Goal: Task Accomplishment & Management: Manage account settings

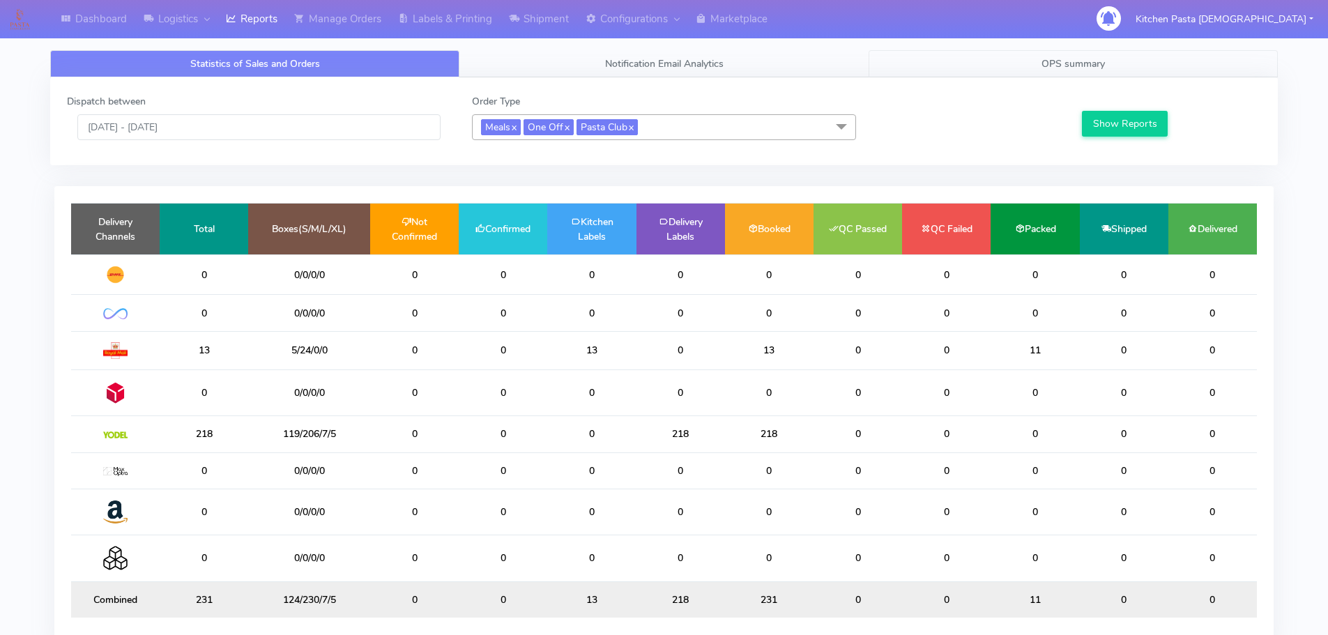
drag, startPoint x: 1081, startPoint y: 58, endPoint x: 1067, endPoint y: 68, distance: 18.0
click at [1081, 58] on span "OPS summary" at bounding box center [1073, 63] width 63 height 13
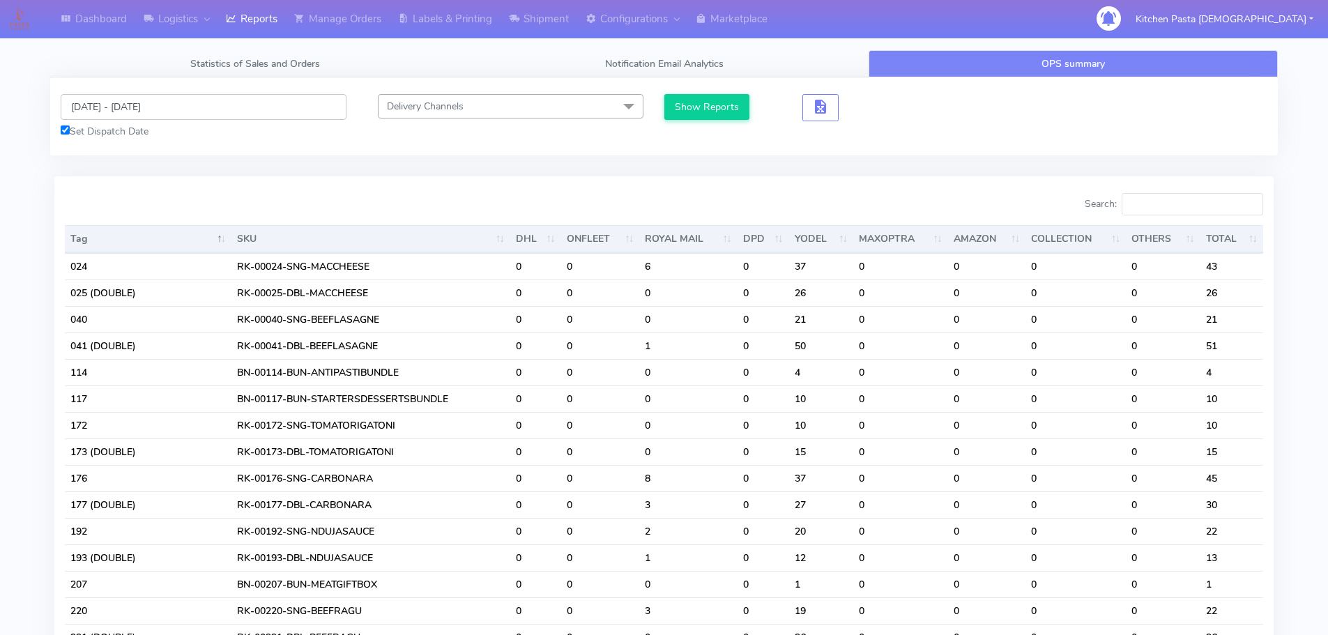
click at [137, 107] on input "[DATE] - [DATE]" at bounding box center [204, 107] width 286 height 26
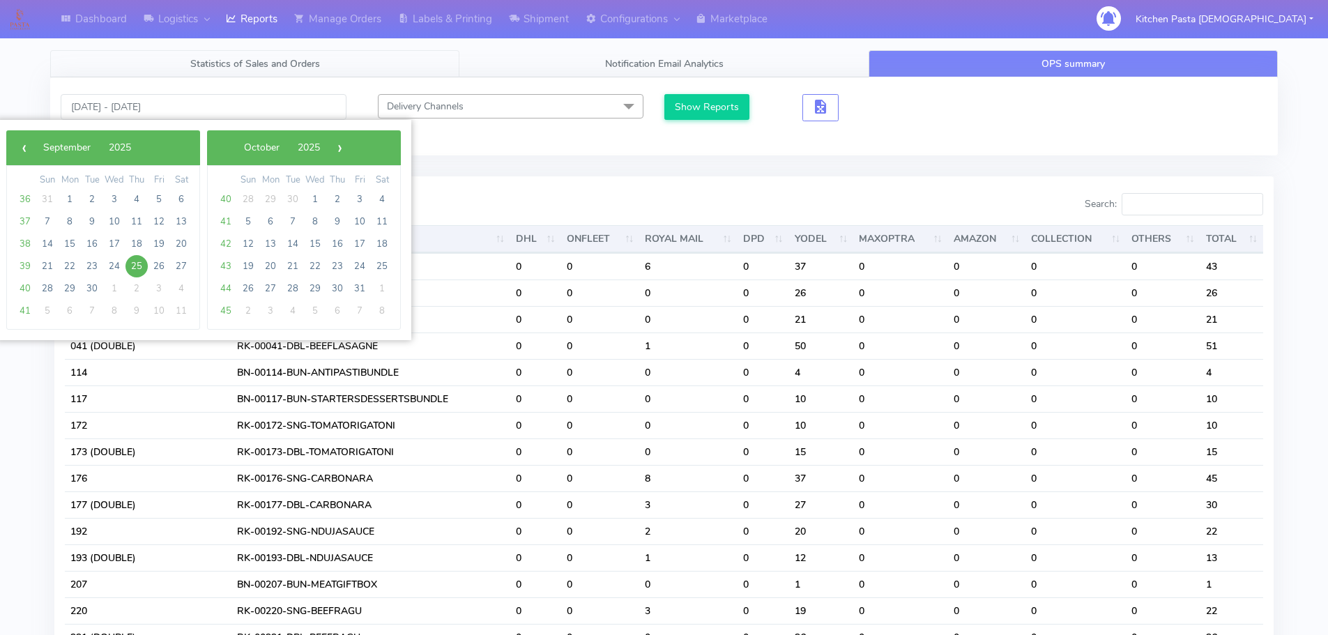
click at [254, 73] on link "Statistics of Sales and Orders" at bounding box center [254, 63] width 409 height 27
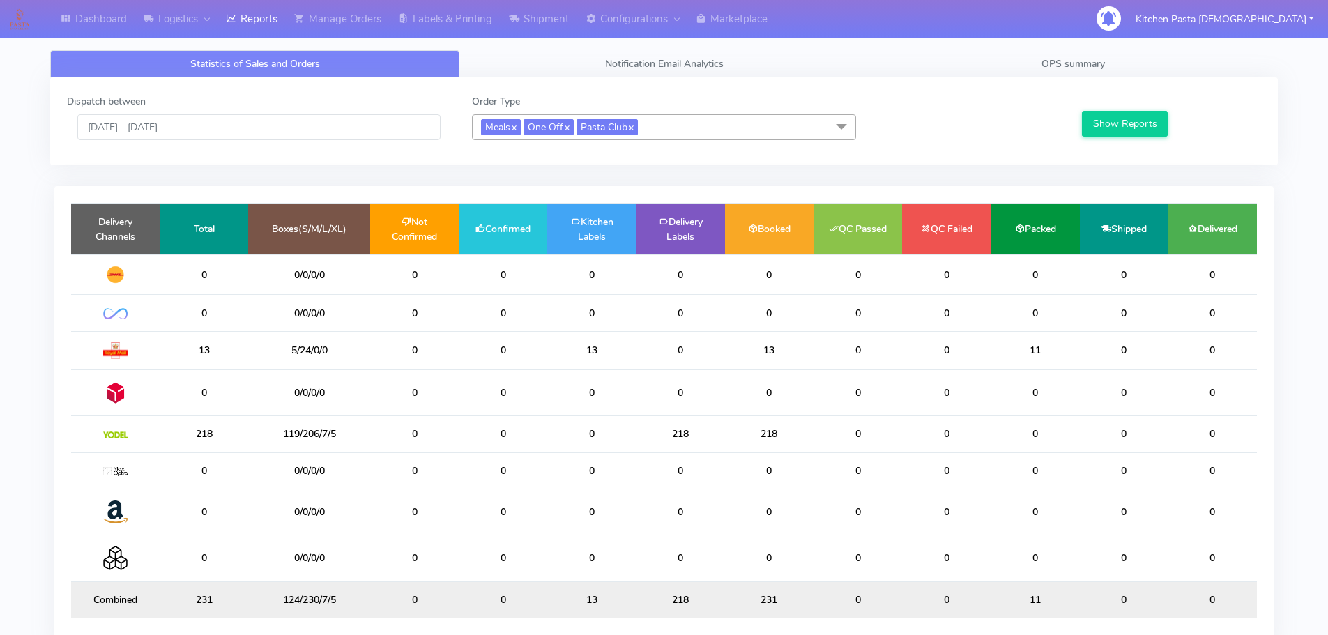
click at [1058, 32] on div "Dashboard Logistics London Logistics Reports Manage Orders Labels & Printing Sh…" at bounding box center [552, 19] width 1097 height 38
click at [972, 70] on link "OPS summary" at bounding box center [1073, 63] width 409 height 27
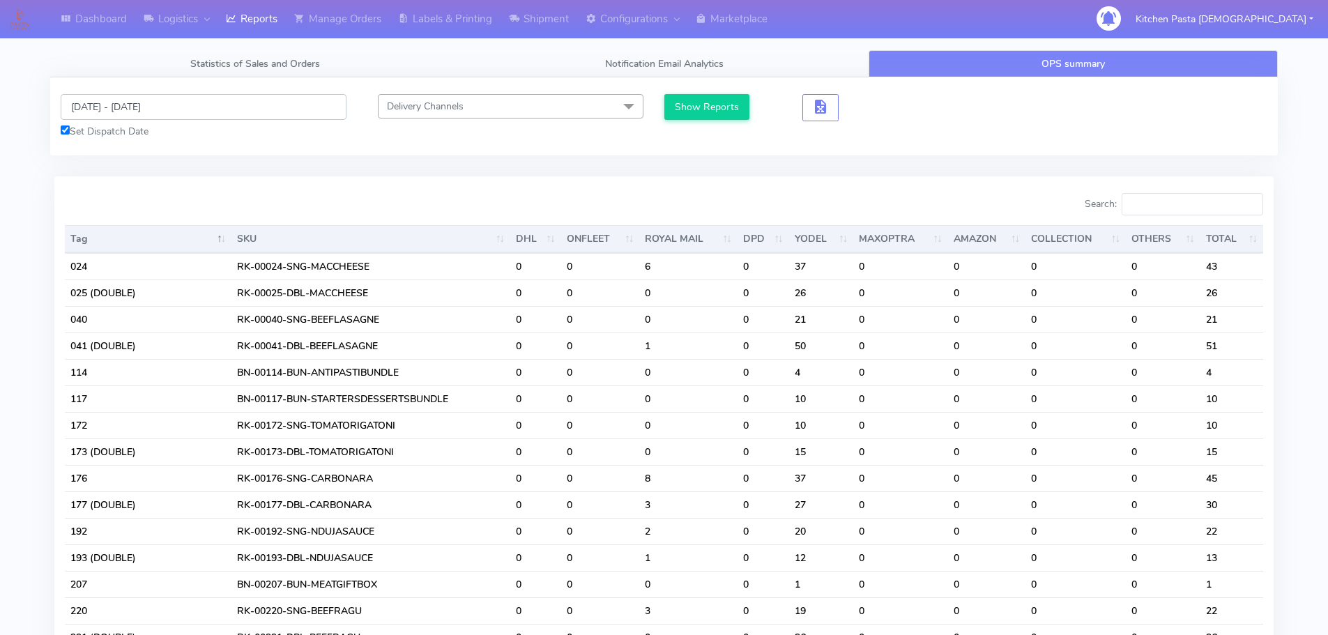
click at [175, 108] on input "[DATE] - [DATE]" at bounding box center [204, 107] width 286 height 26
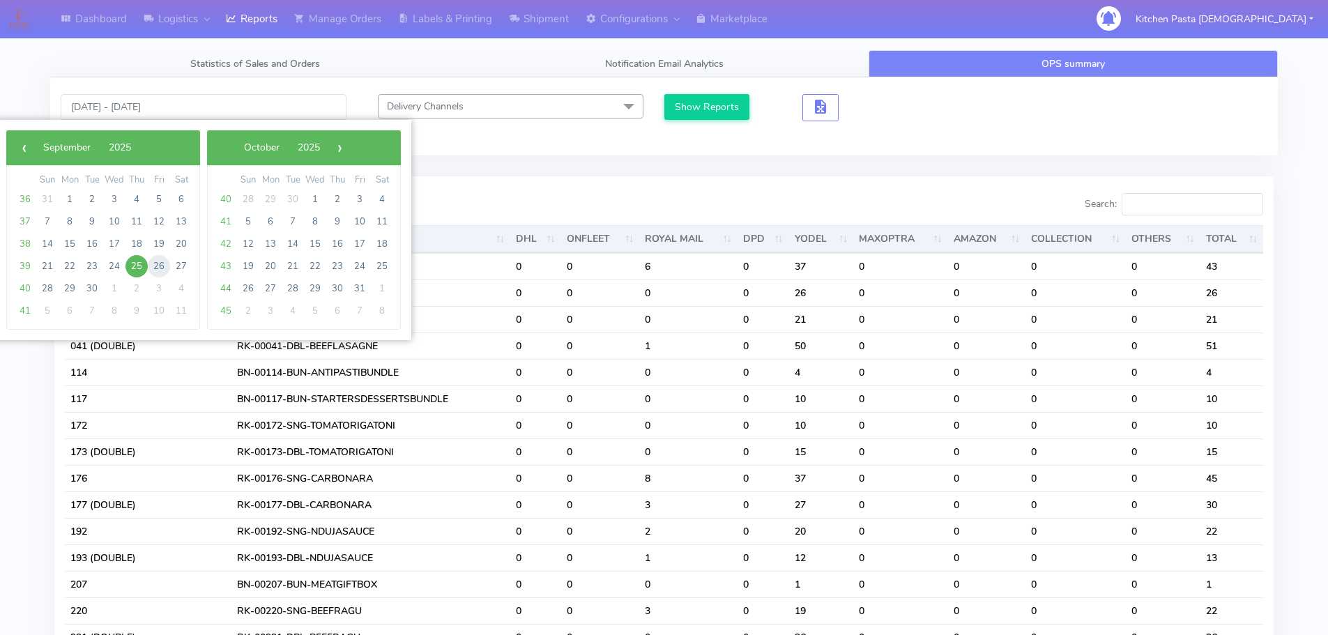
click at [156, 263] on span "26" at bounding box center [159, 266] width 22 height 22
type input "[DATE] - [DATE]"
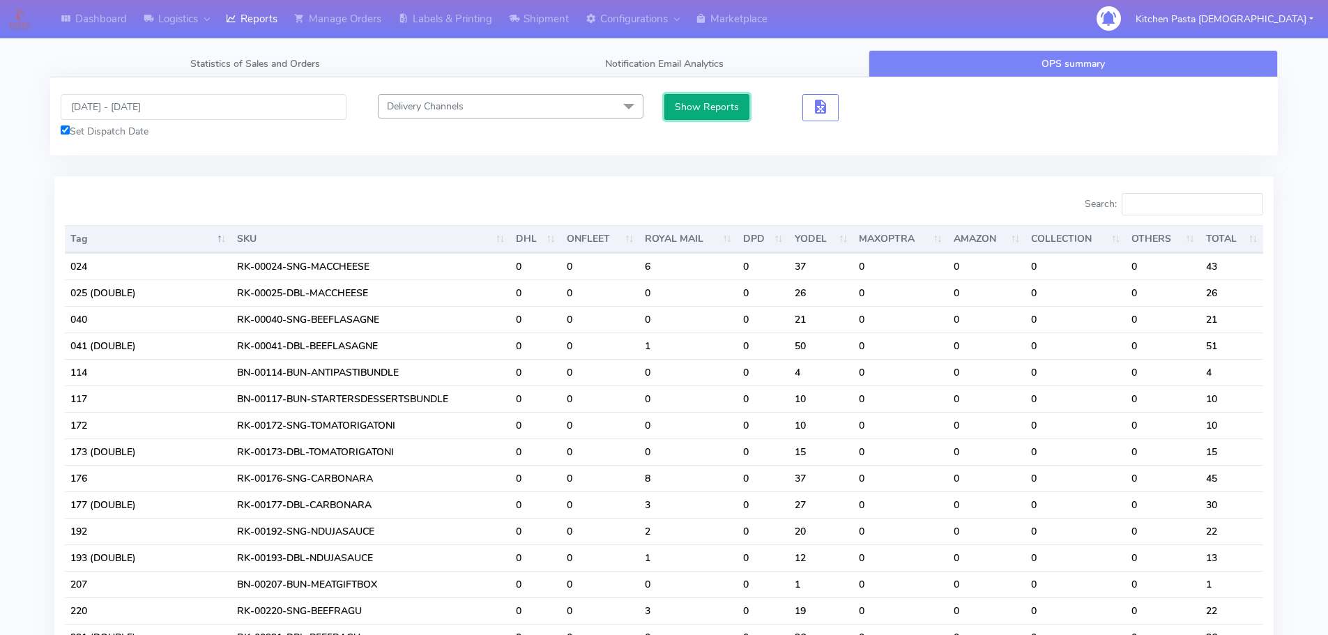
click at [711, 104] on button "Show Reports" at bounding box center [707, 107] width 86 height 26
click at [1169, 212] on input "Search:" at bounding box center [1193, 204] width 142 height 22
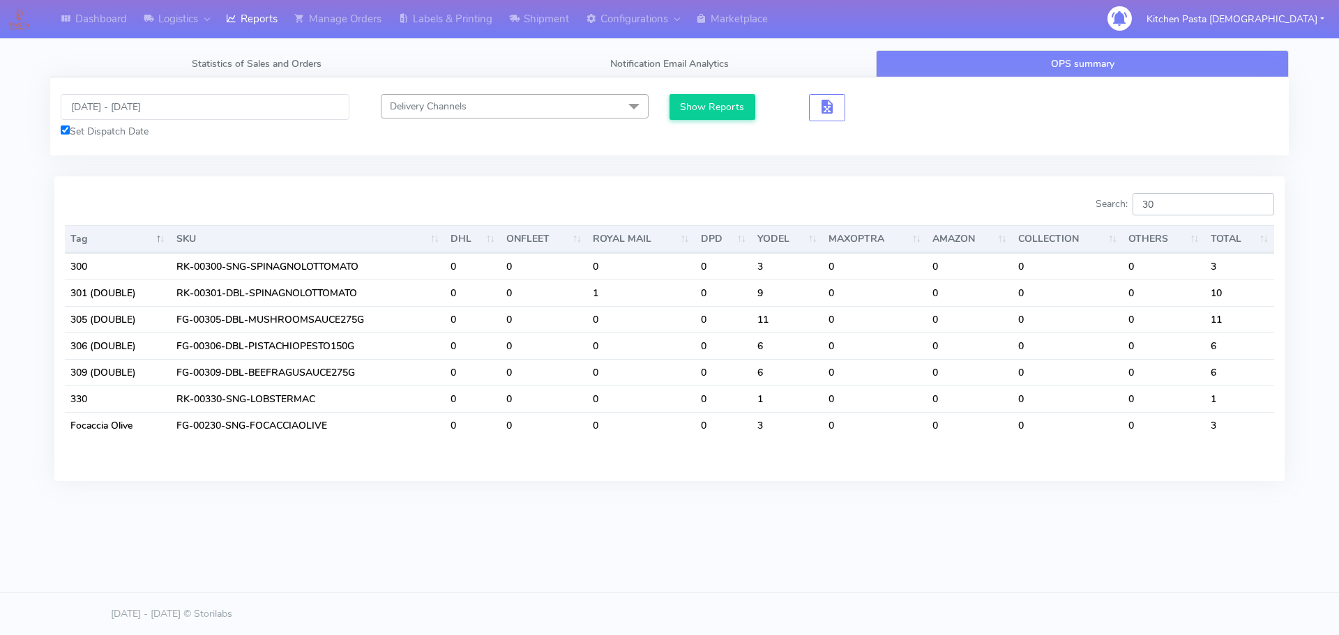
type input "3"
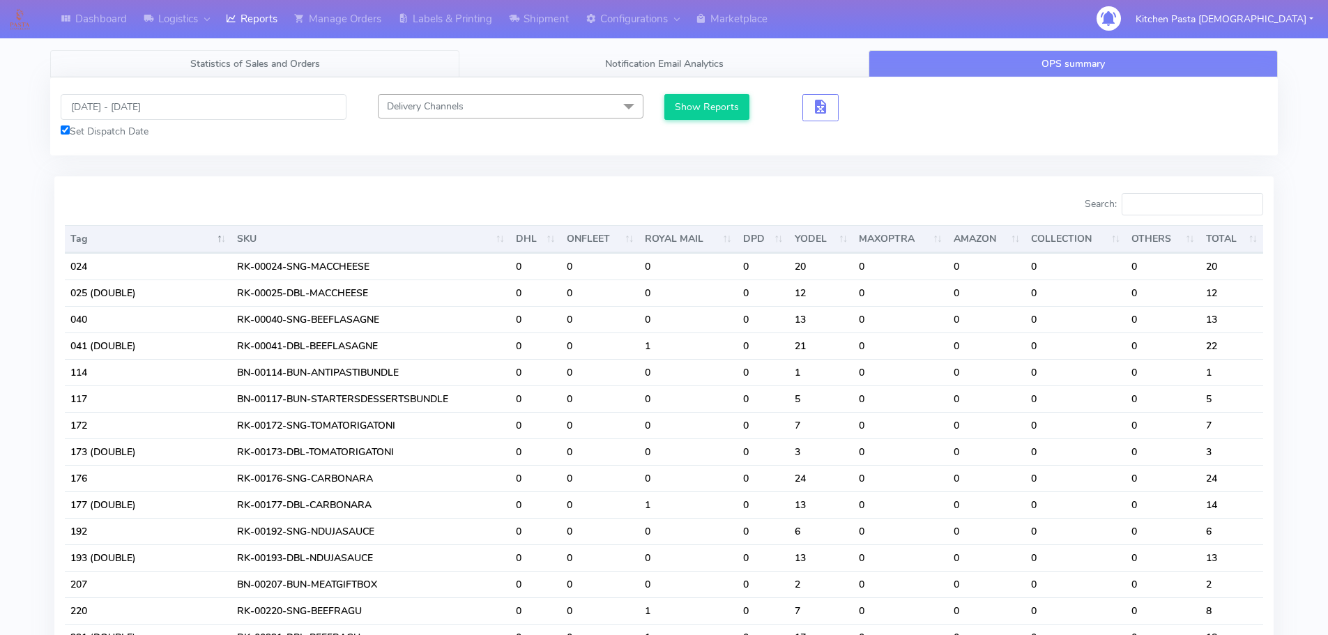
drag, startPoint x: 194, startPoint y: 70, endPoint x: 197, endPoint y: 84, distance: 14.2
click at [194, 70] on span "Statistics of Sales and Orders" at bounding box center [255, 63] width 130 height 13
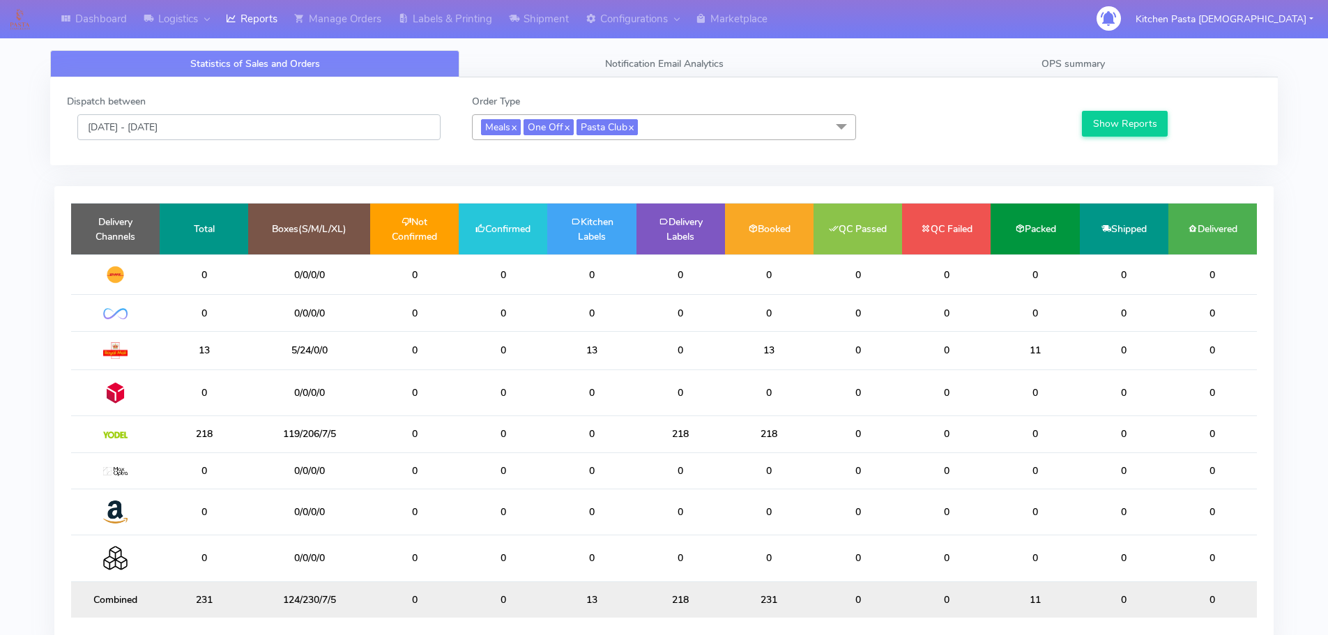
click at [169, 132] on input "[DATE] - [DATE]" at bounding box center [258, 127] width 363 height 26
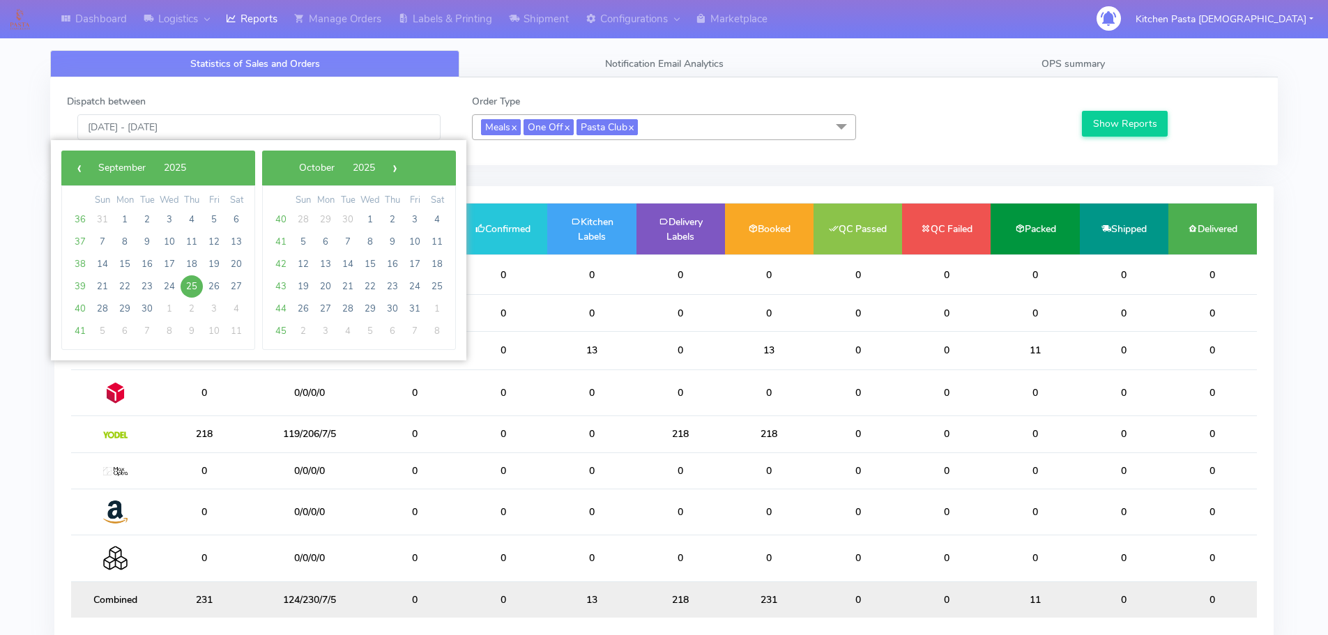
click at [184, 287] on span "25" at bounding box center [192, 286] width 22 height 22
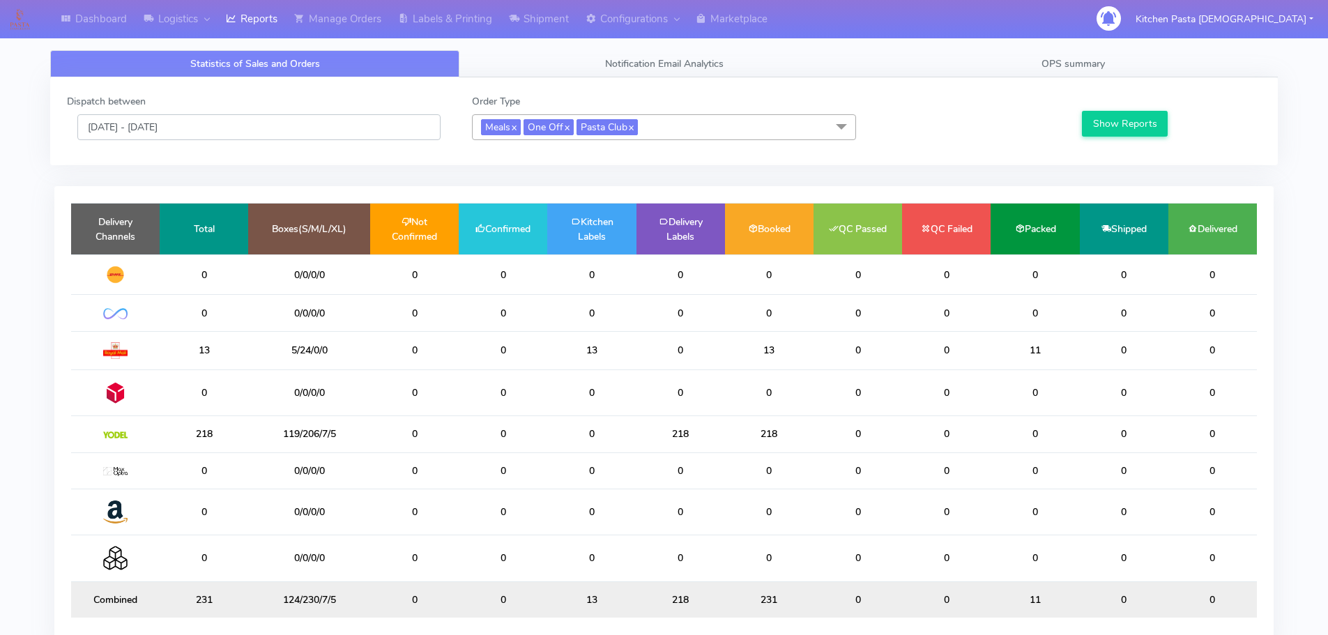
click at [169, 123] on input "[DATE] - [DATE]" at bounding box center [258, 127] width 363 height 26
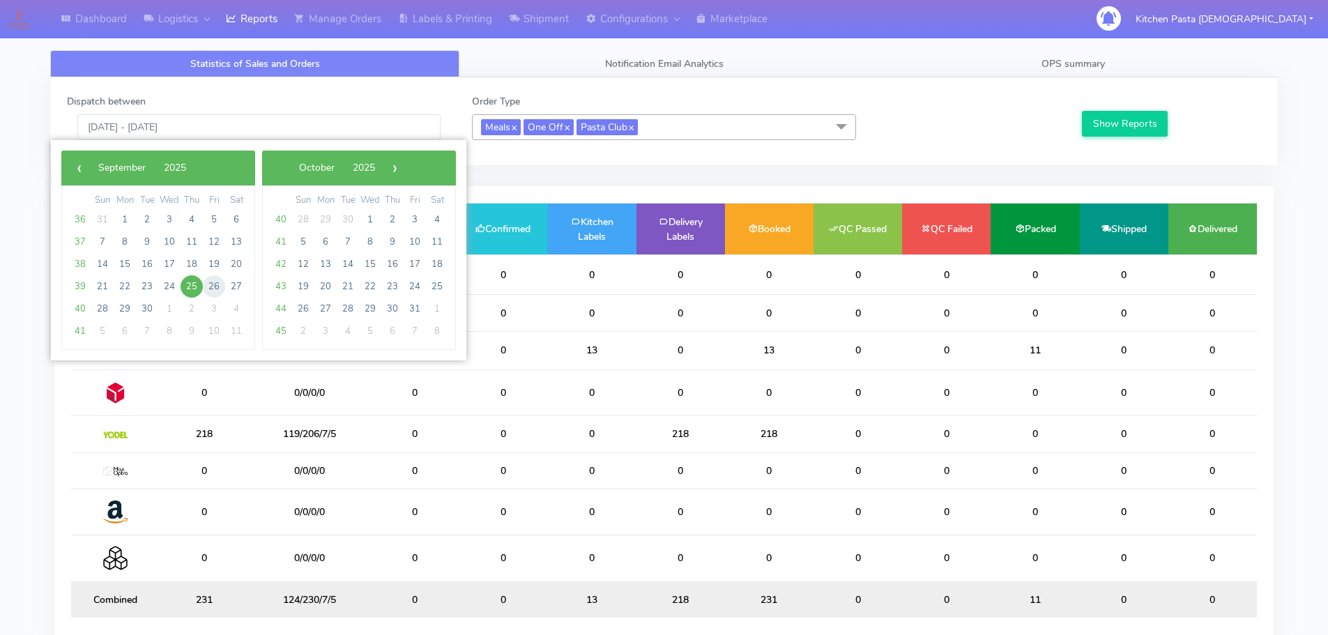
click at [213, 283] on span "26" at bounding box center [214, 286] width 22 height 22
type input "[DATE] - [DATE]"
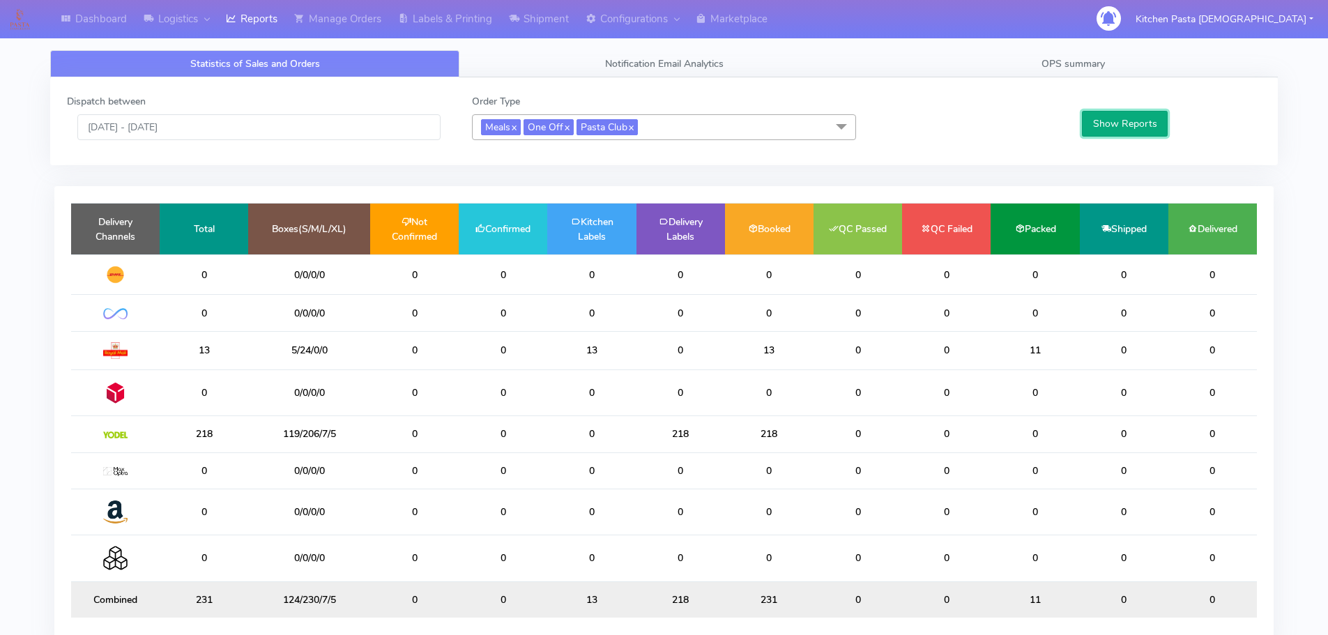
click at [1095, 137] on button "Show Reports" at bounding box center [1125, 124] width 86 height 26
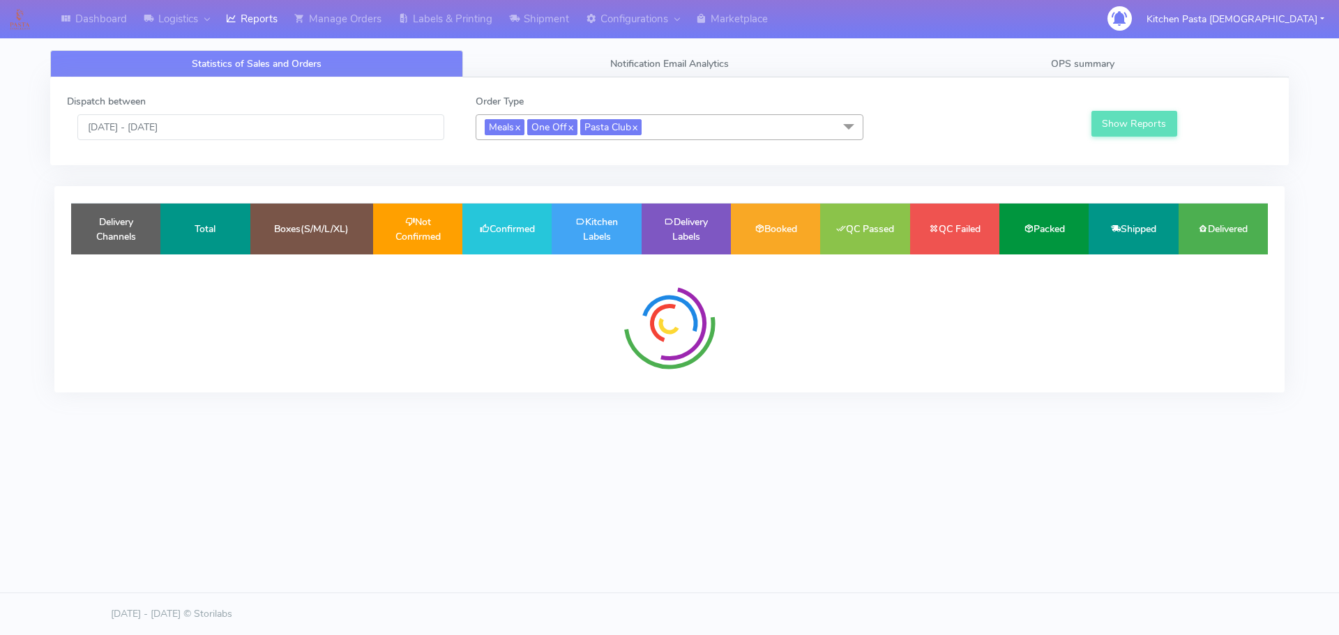
click at [1102, 122] on button "Show Reports" at bounding box center [1134, 124] width 86 height 26
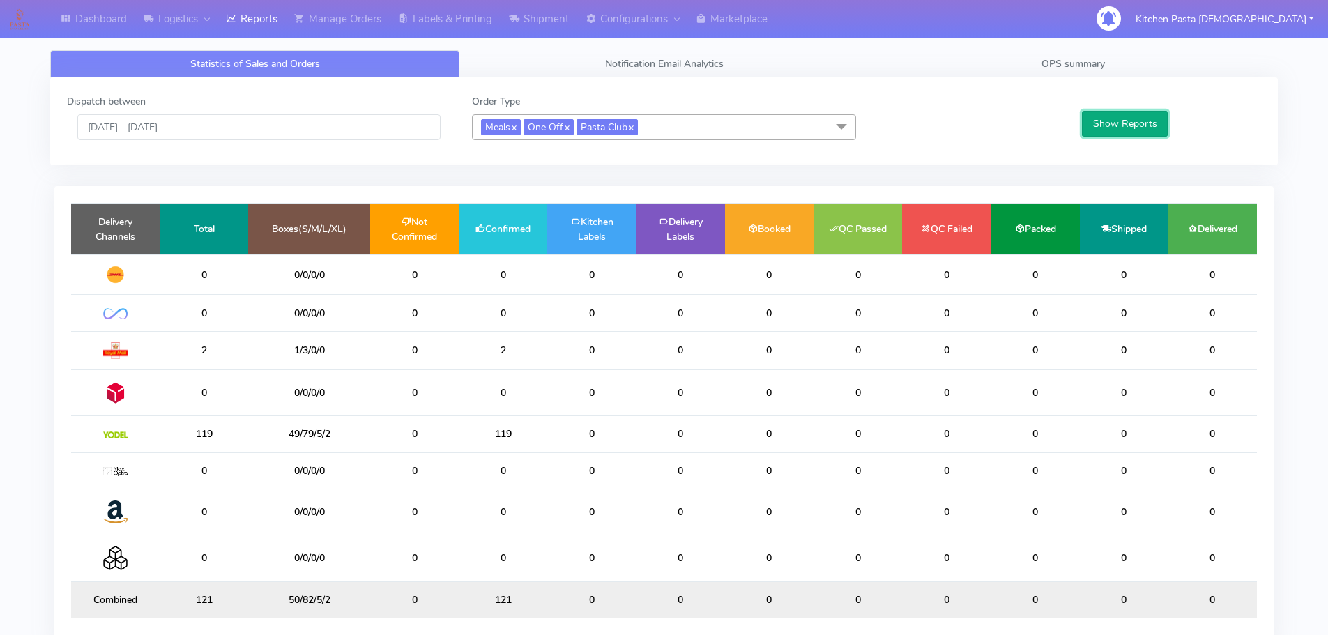
click at [1104, 119] on button "Show Reports" at bounding box center [1125, 124] width 86 height 26
click at [236, 10] on link "Reports" at bounding box center [252, 19] width 68 height 38
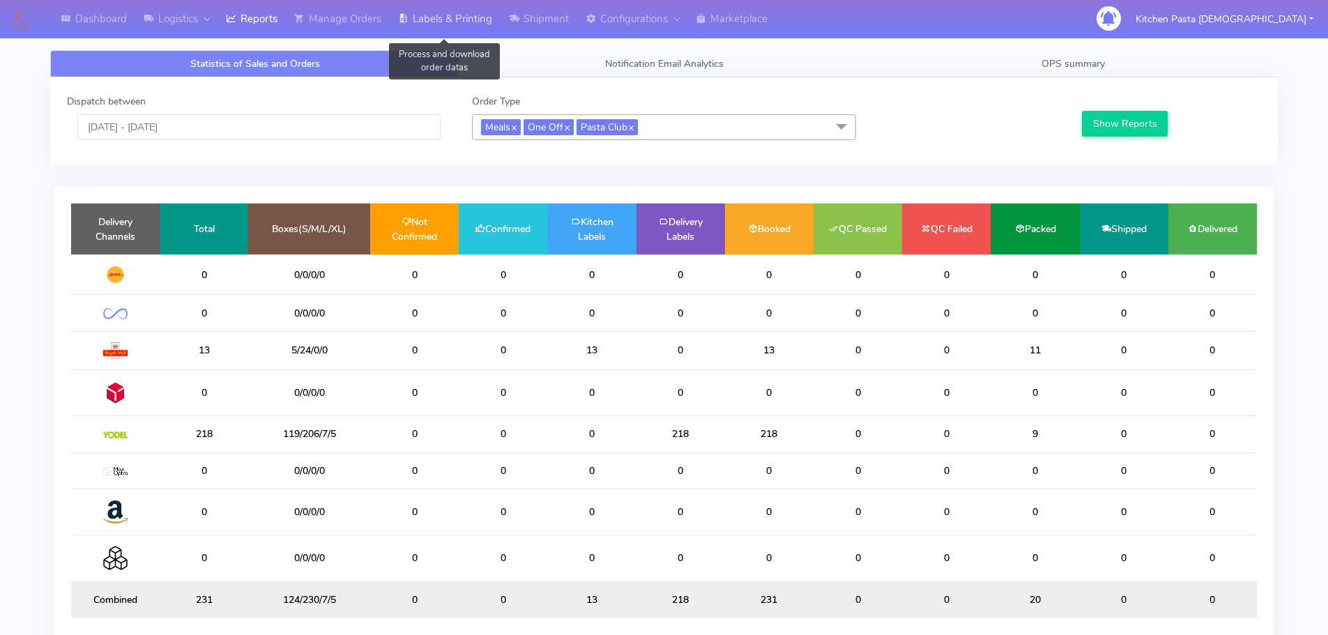
click at [467, 8] on link "Labels & Printing" at bounding box center [445, 19] width 111 height 38
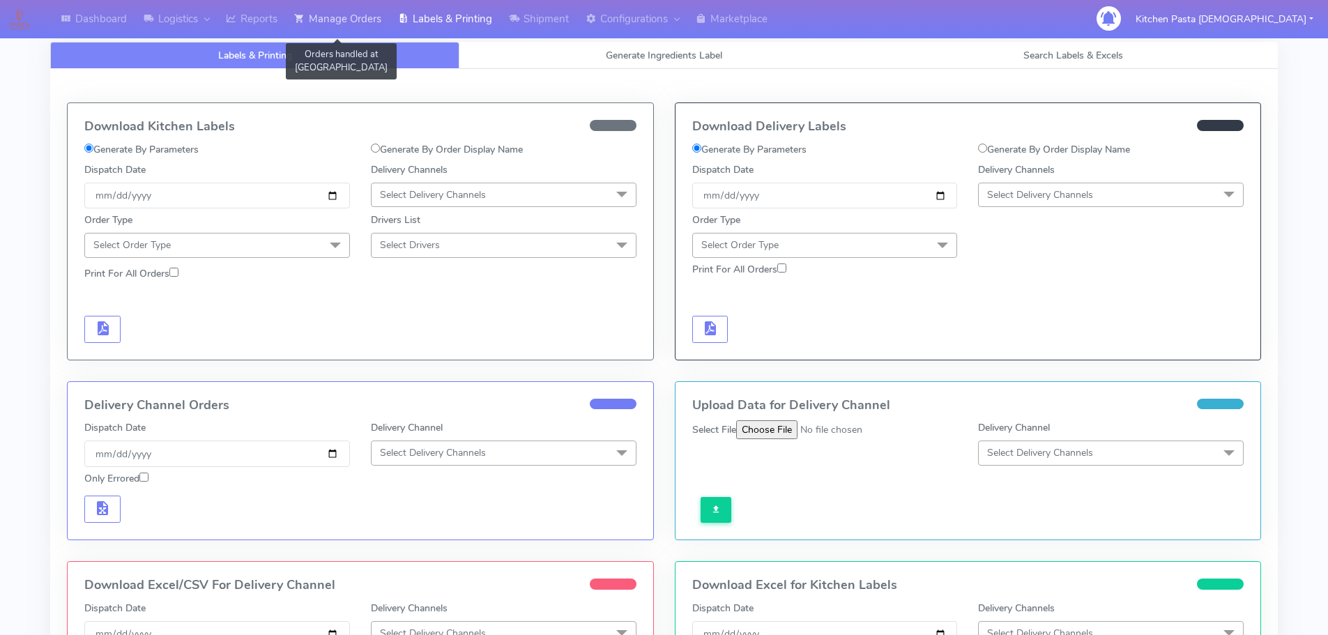
click at [353, 16] on link "Manage Orders" at bounding box center [338, 19] width 104 height 38
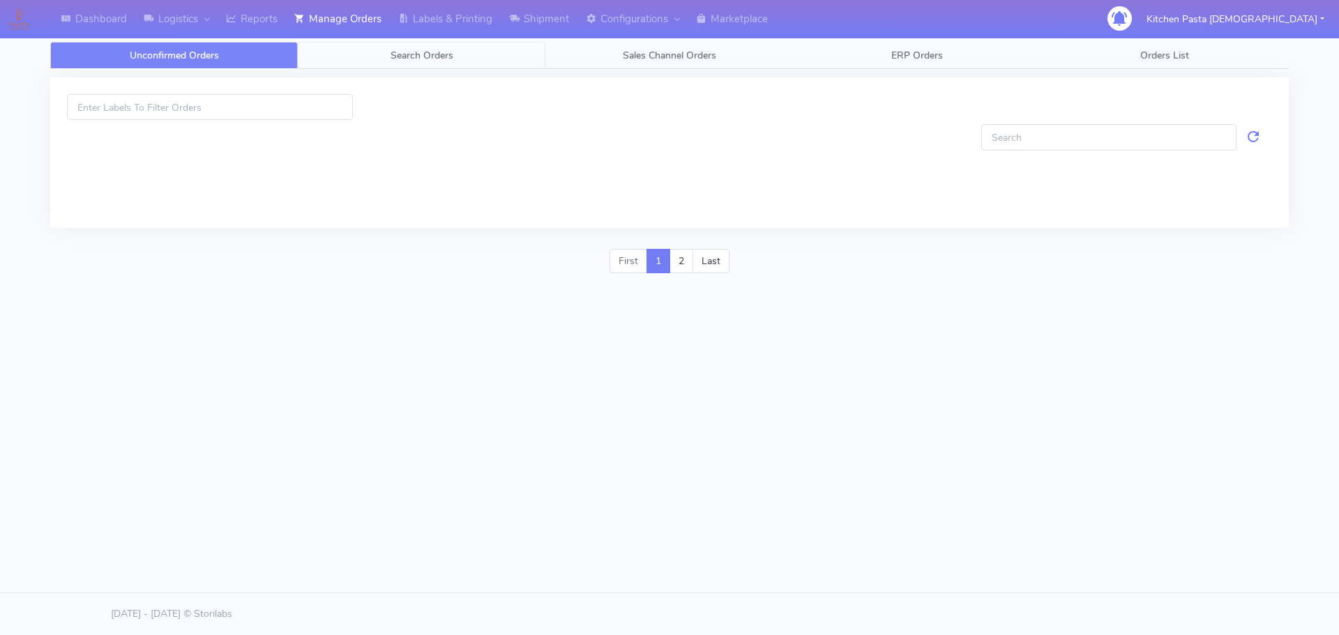
click at [429, 62] on link "Search Orders" at bounding box center [422, 55] width 248 height 27
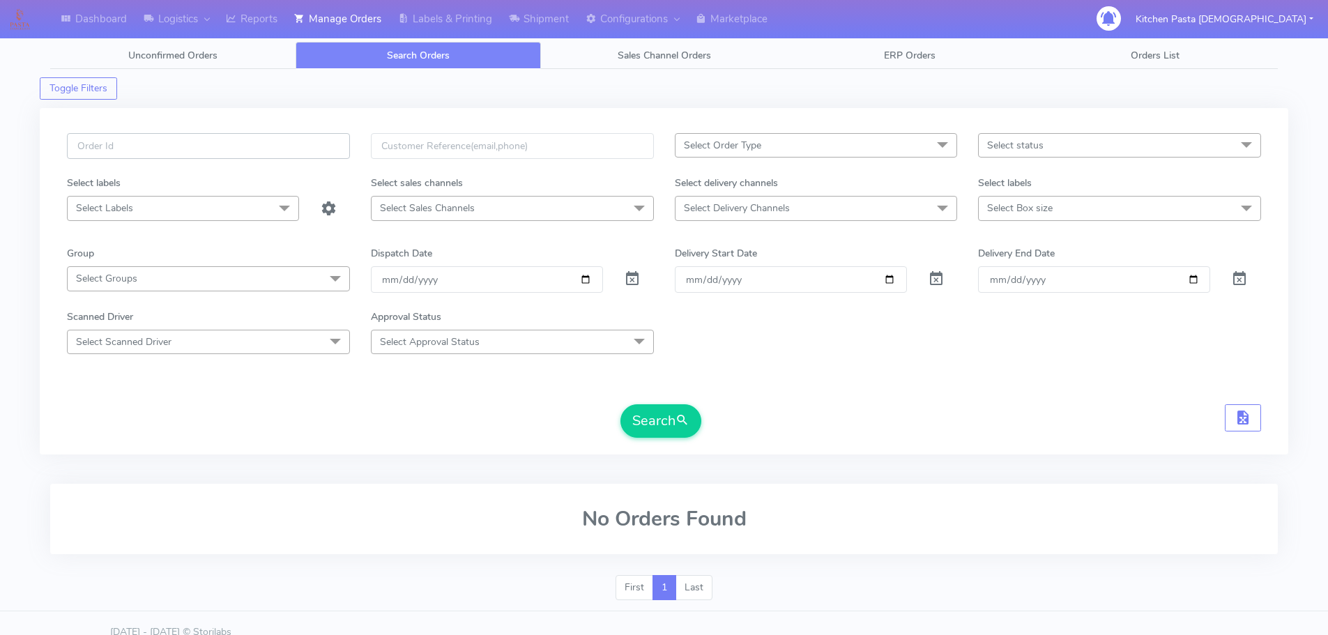
click at [277, 138] on input "text" at bounding box center [208, 146] width 283 height 26
type input "#1626230"
click at [620, 404] on button "Search" at bounding box center [660, 420] width 81 height 33
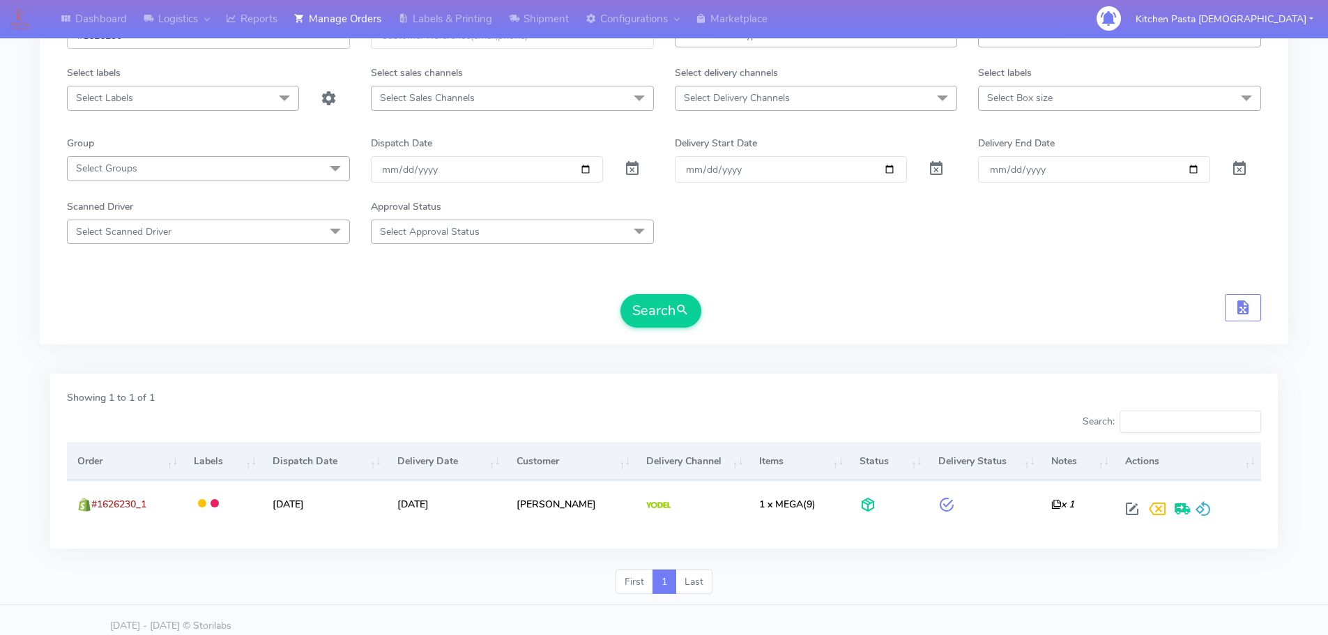
scroll to position [122, 0]
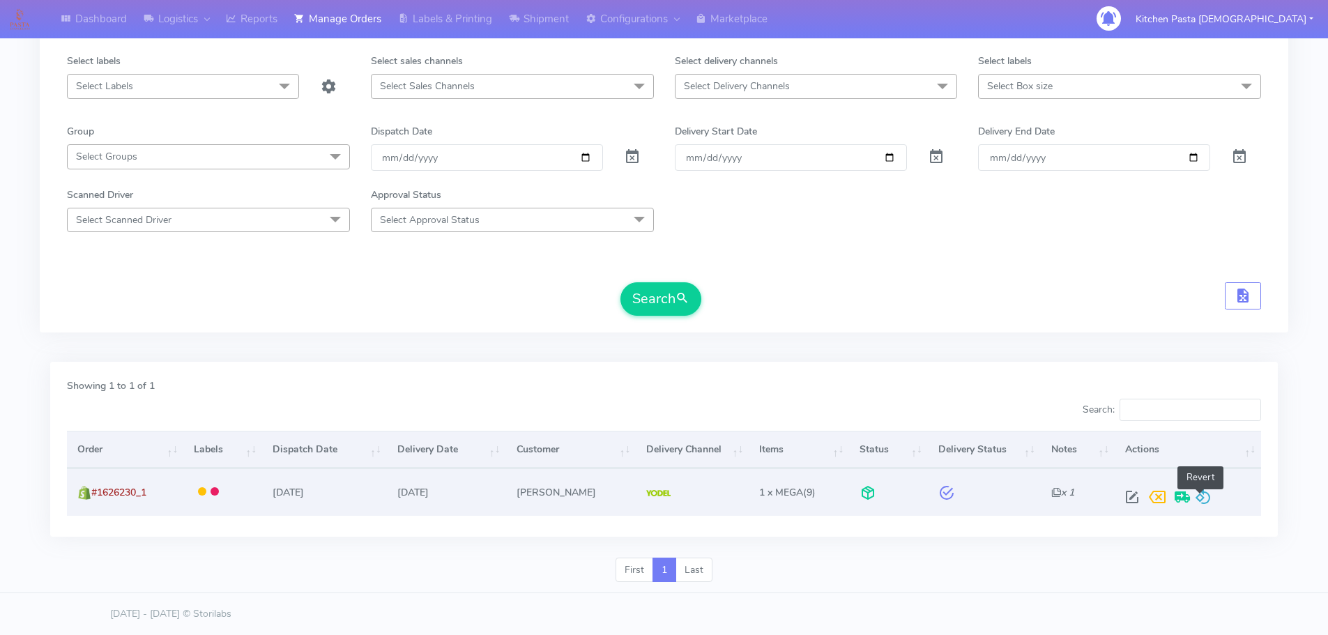
click at [1205, 496] on span at bounding box center [1203, 500] width 17 height 13
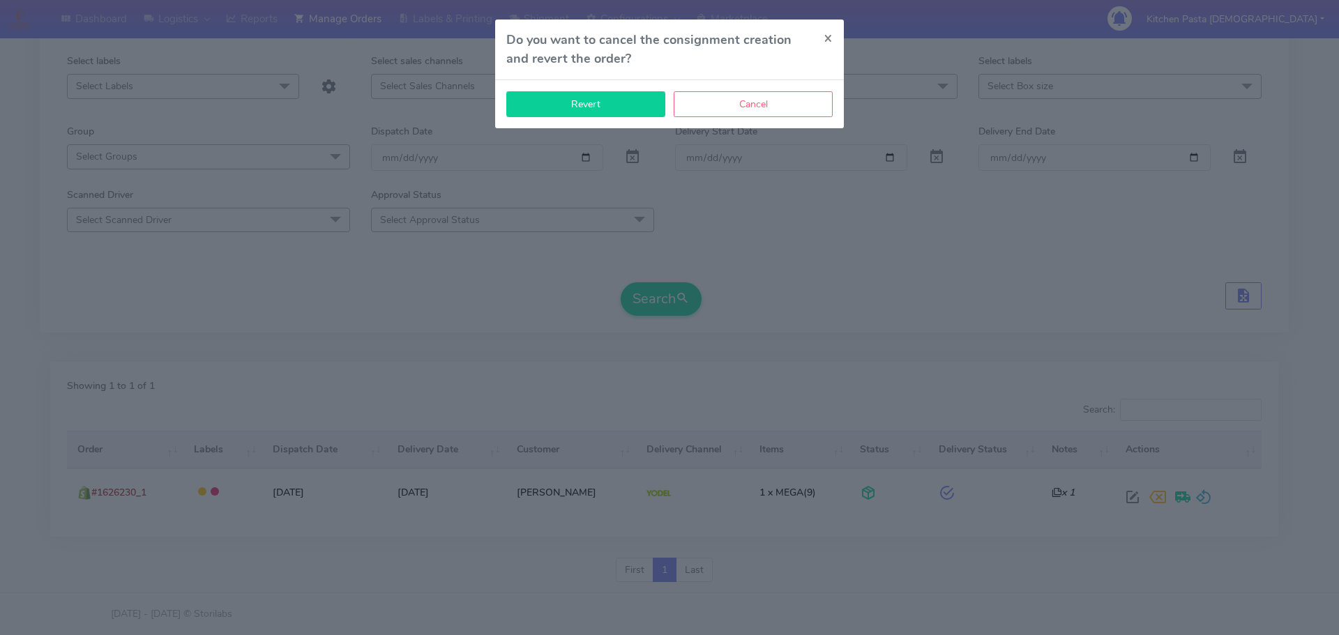
click at [547, 99] on button "Revert" at bounding box center [585, 104] width 159 height 26
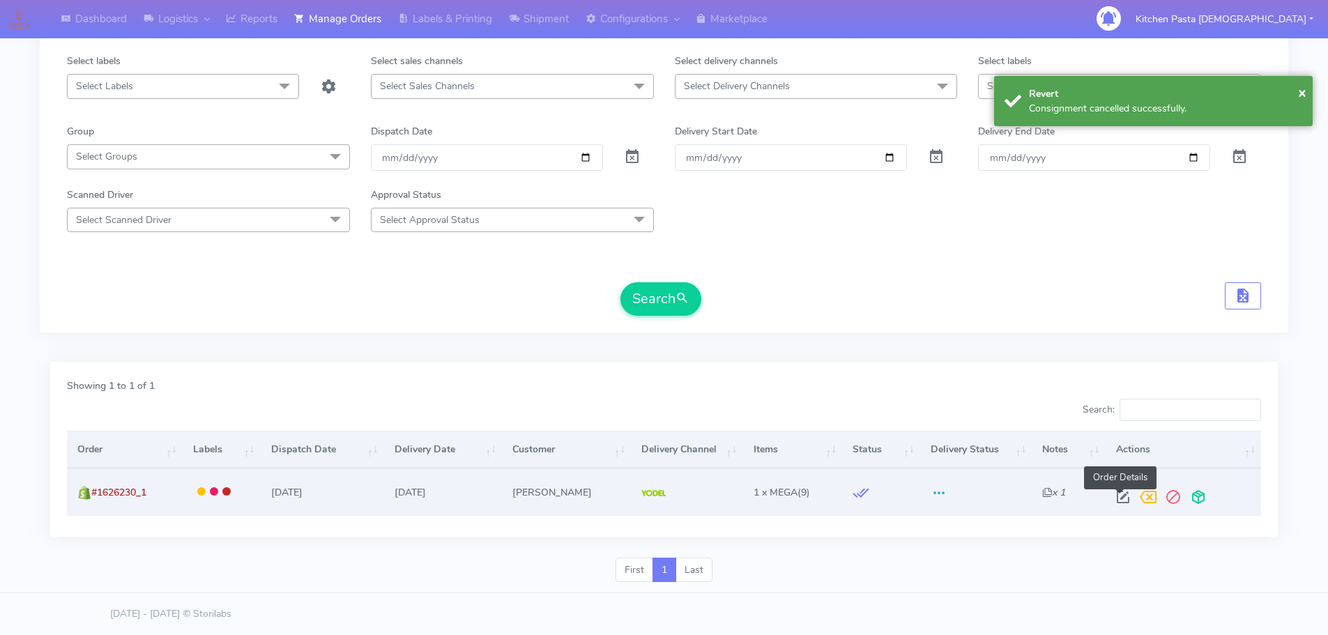
click at [1122, 494] on span at bounding box center [1123, 500] width 25 height 13
select select "5"
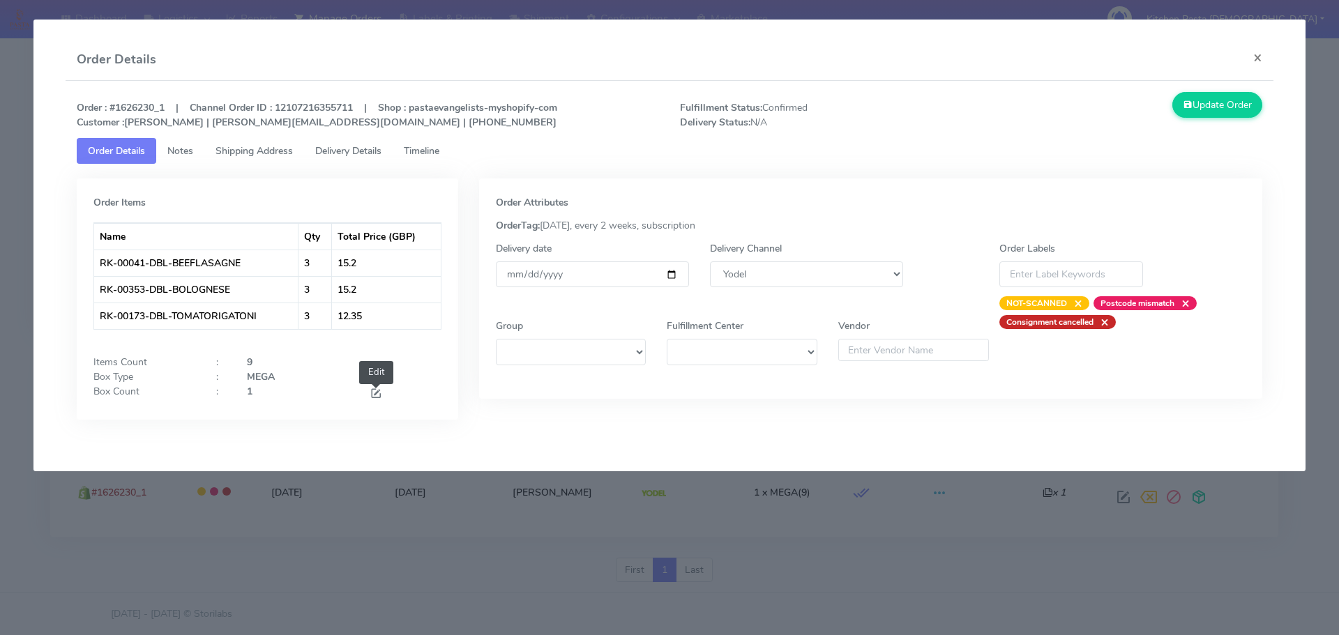
click at [378, 397] on span at bounding box center [376, 394] width 13 height 13
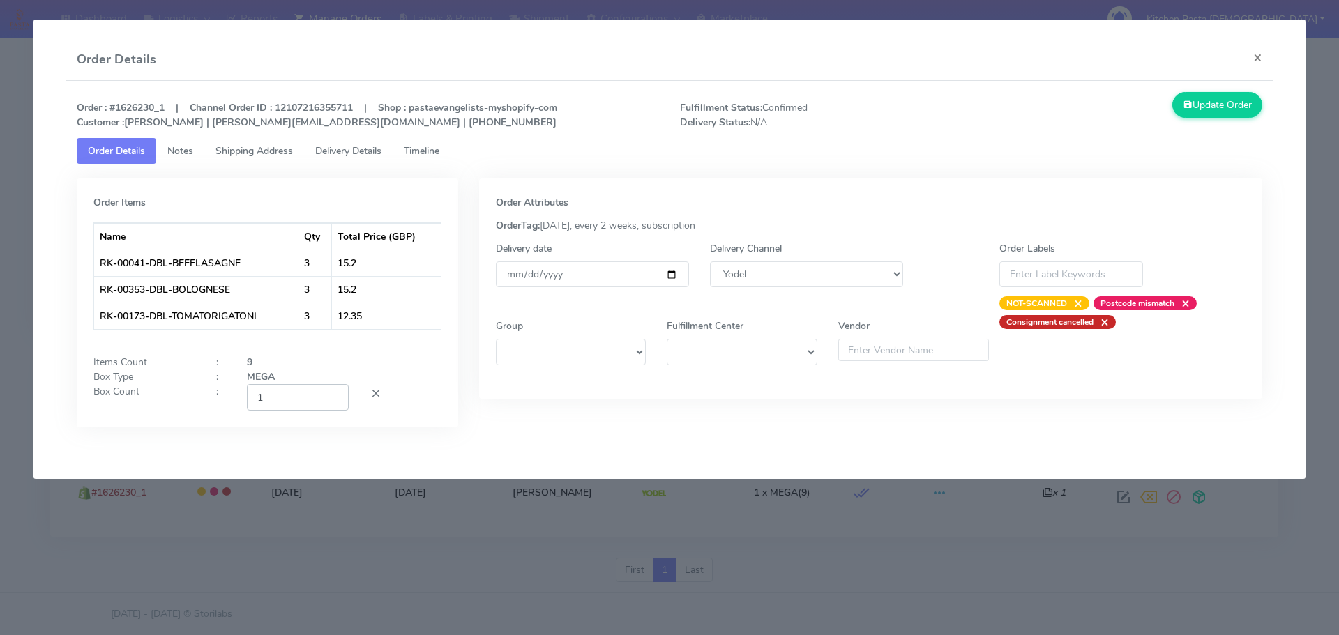
click at [334, 390] on input "1" at bounding box center [298, 397] width 102 height 26
type input "2"
click at [335, 394] on input "2" at bounding box center [298, 397] width 102 height 26
click at [1222, 98] on button "Update Order" at bounding box center [1217, 105] width 91 height 26
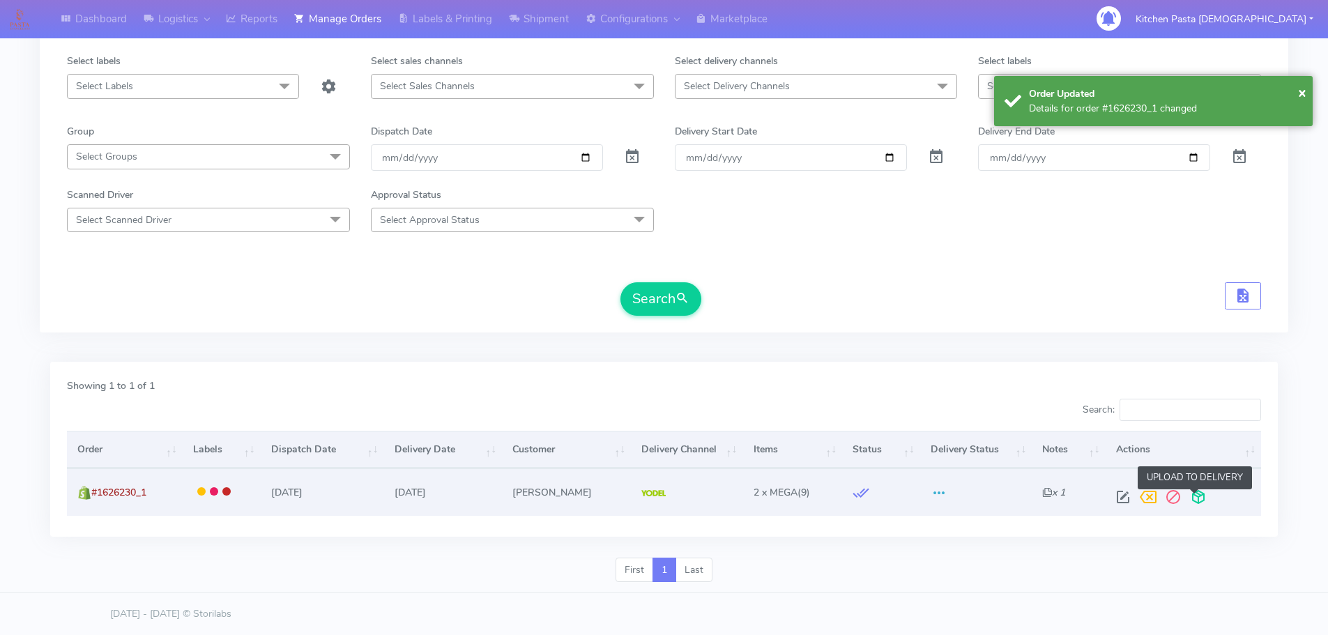
click at [1193, 500] on span at bounding box center [1198, 500] width 25 height 13
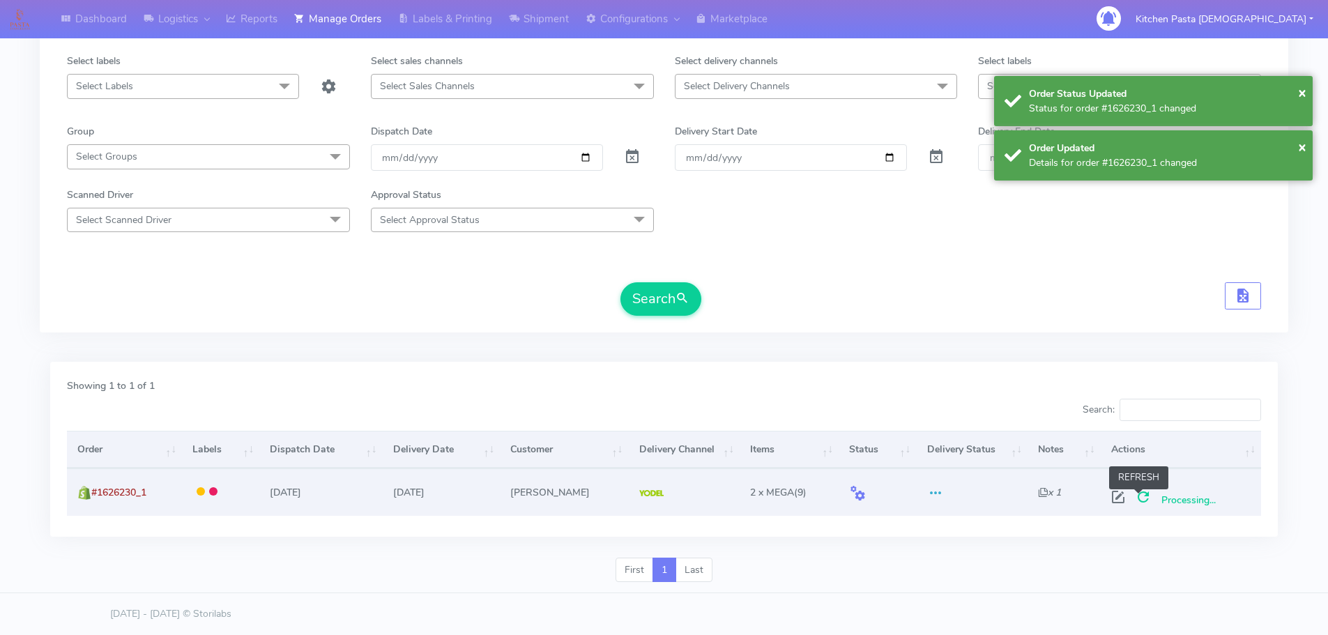
click at [1139, 501] on span at bounding box center [1143, 500] width 25 height 13
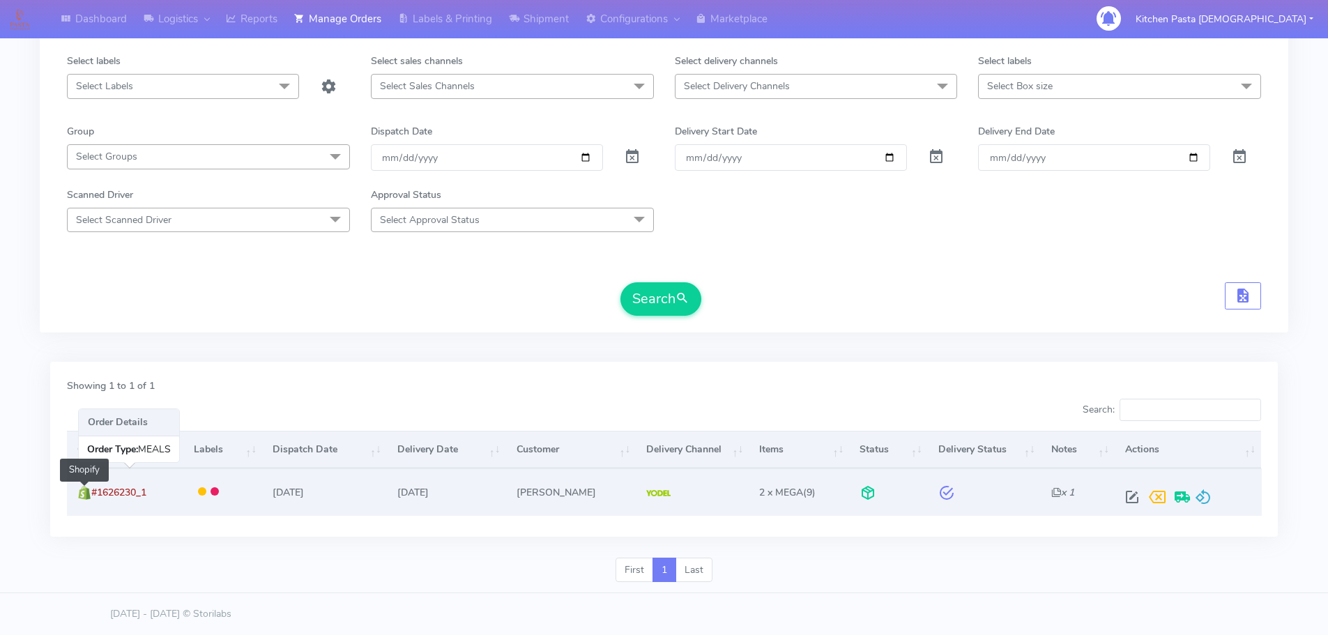
drag, startPoint x: 167, startPoint y: 498, endPoint x: 88, endPoint y: 495, distance: 78.8
click at [88, 495] on td "#1626230_1 Shopify" at bounding box center [125, 492] width 116 height 47
copy span "#1626230_1"
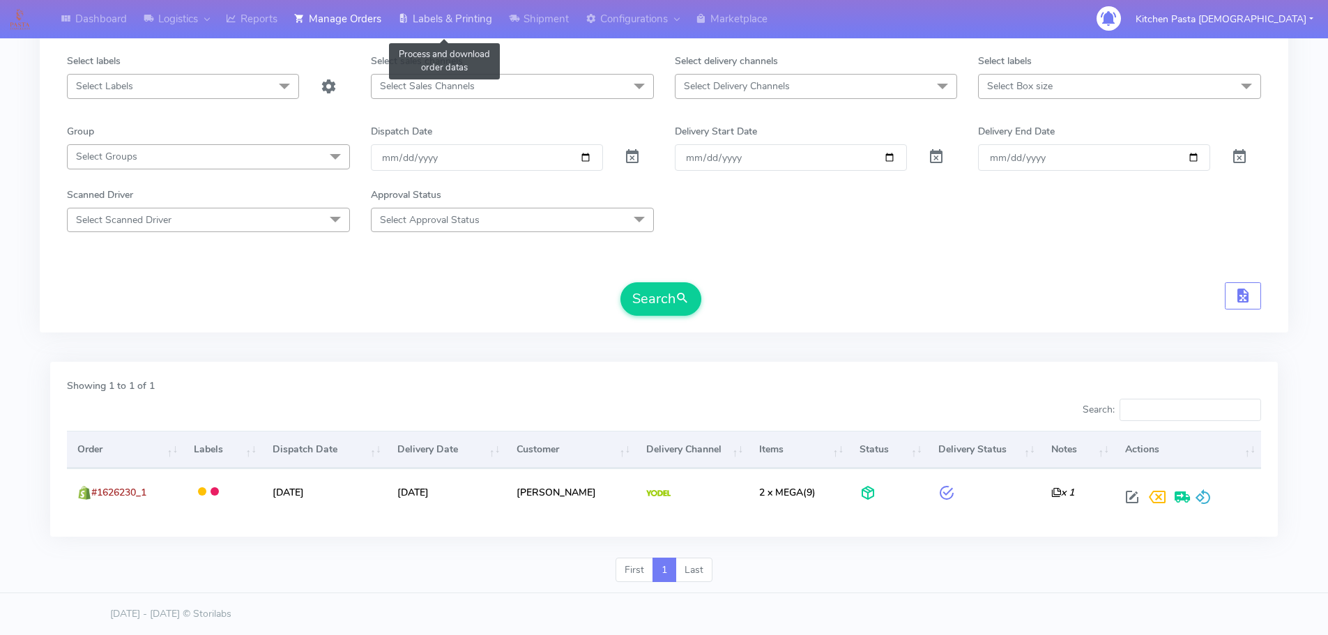
click at [435, 20] on link "Labels & Printing" at bounding box center [445, 19] width 111 height 38
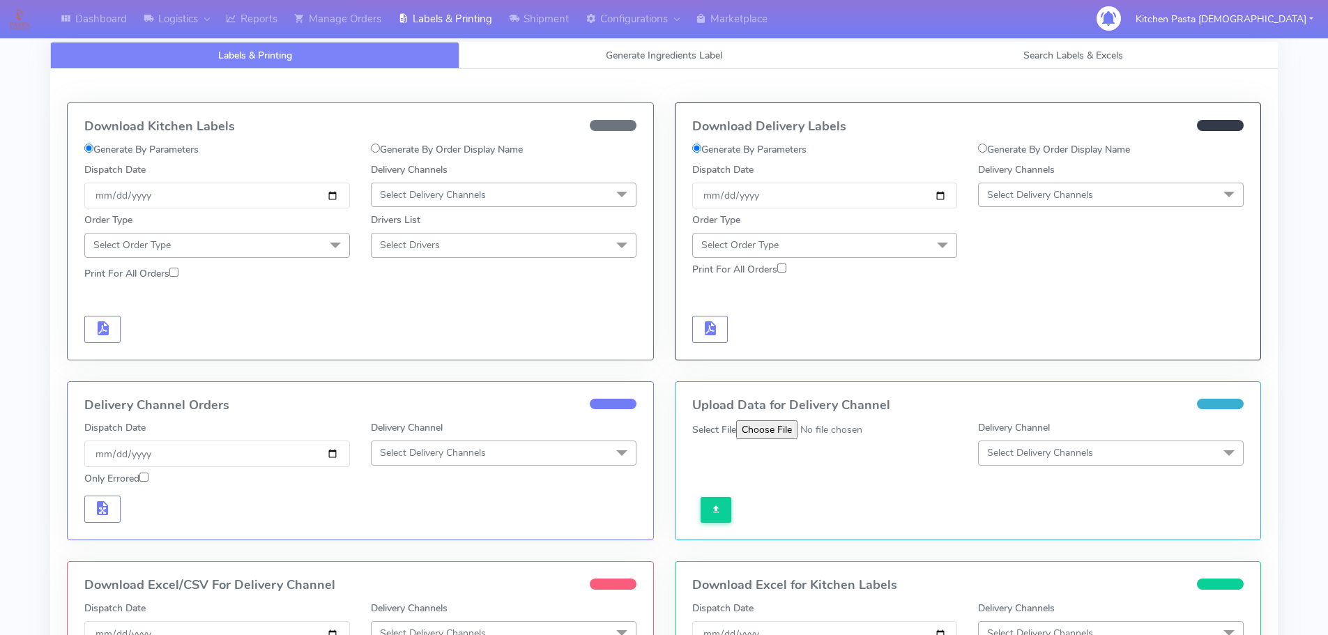
drag, startPoint x: 1097, startPoint y: 155, endPoint x: 1086, endPoint y: 151, distance: 11.9
click at [1097, 153] on label "Generate By Order Display Name" at bounding box center [1054, 149] width 152 height 15
click at [987, 153] on input "Generate By Order Display Name" at bounding box center [982, 148] width 9 height 9
radio input "true"
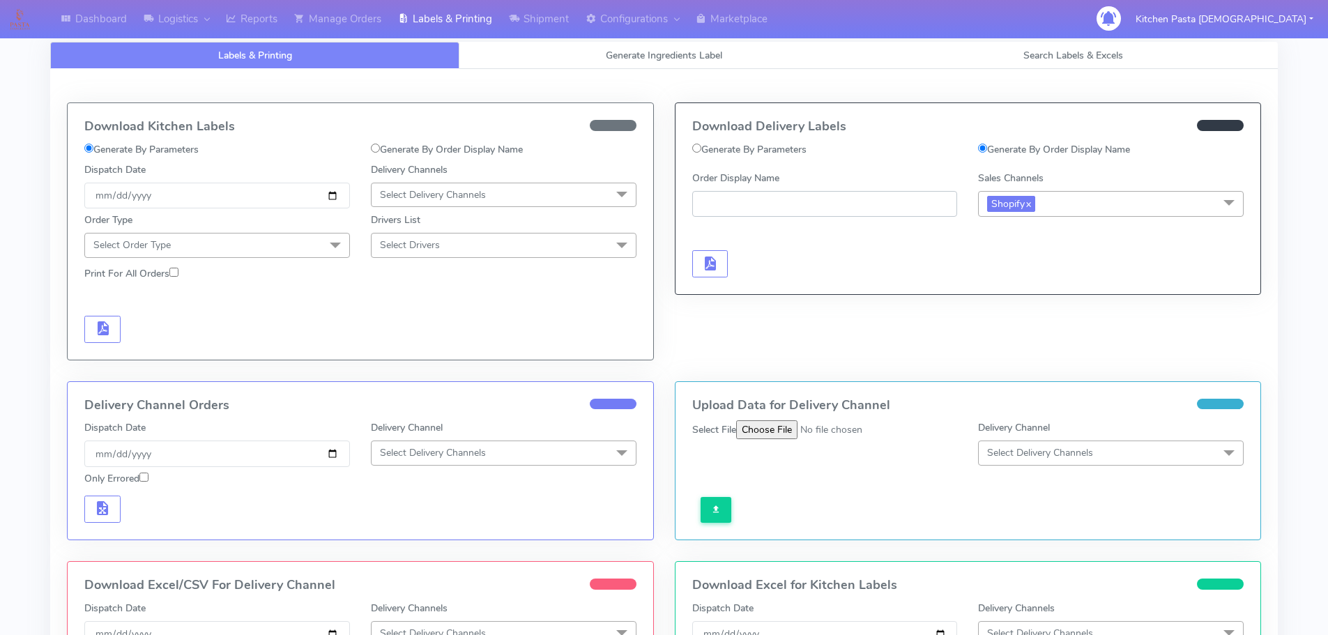
paste input "#1626230_1"
type input "#1626230_1"
click at [719, 260] on button "button" at bounding box center [710, 263] width 36 height 27
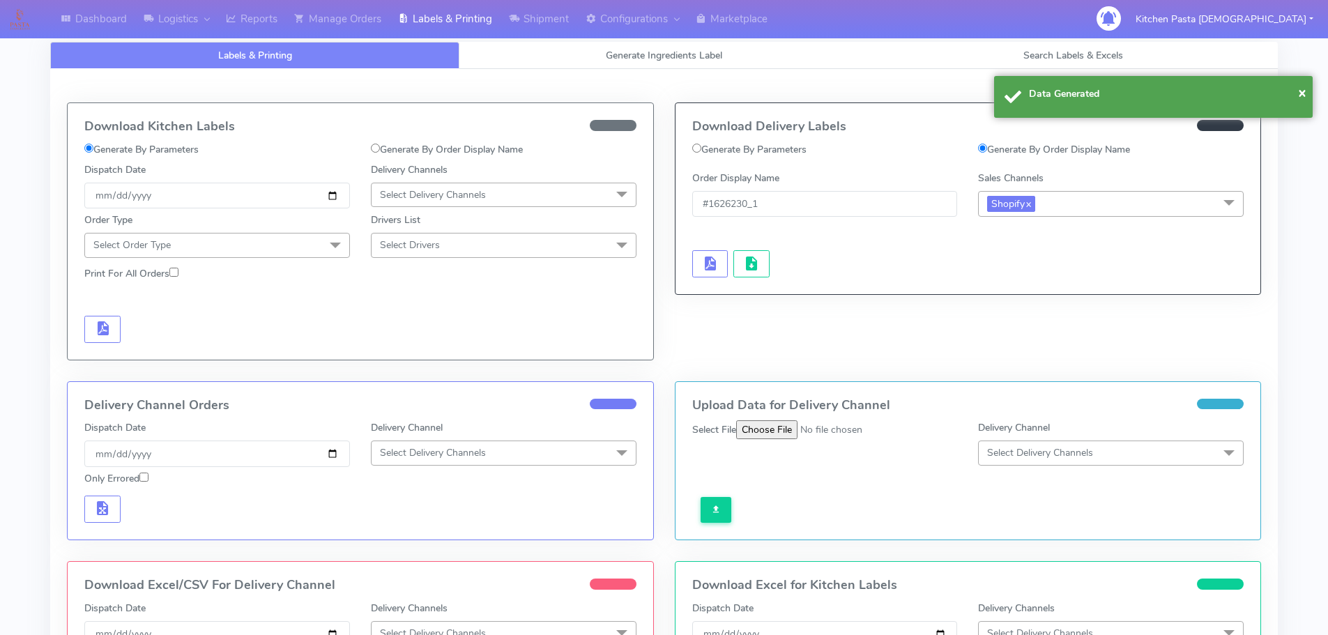
click at [729, 264] on div at bounding box center [825, 249] width 287 height 56
click at [736, 265] on button "button" at bounding box center [751, 263] width 36 height 27
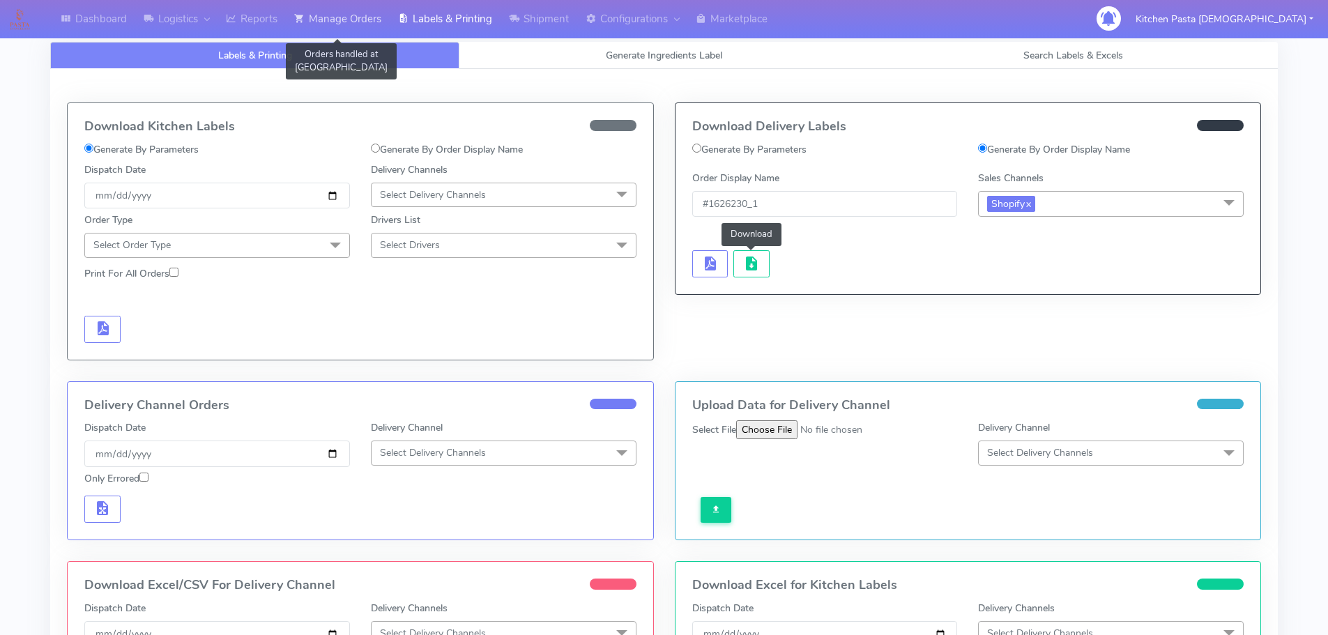
click at [365, 18] on link "Manage Orders" at bounding box center [338, 19] width 104 height 38
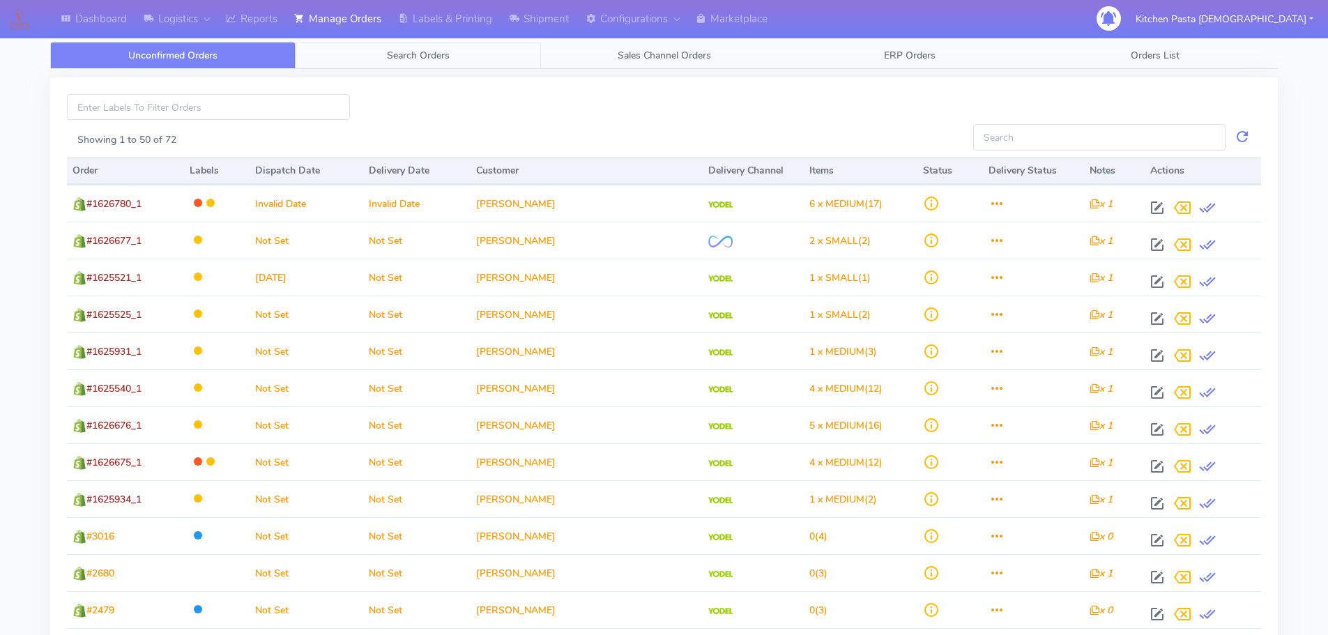
click at [506, 52] on link "Search Orders" at bounding box center [418, 55] width 245 height 27
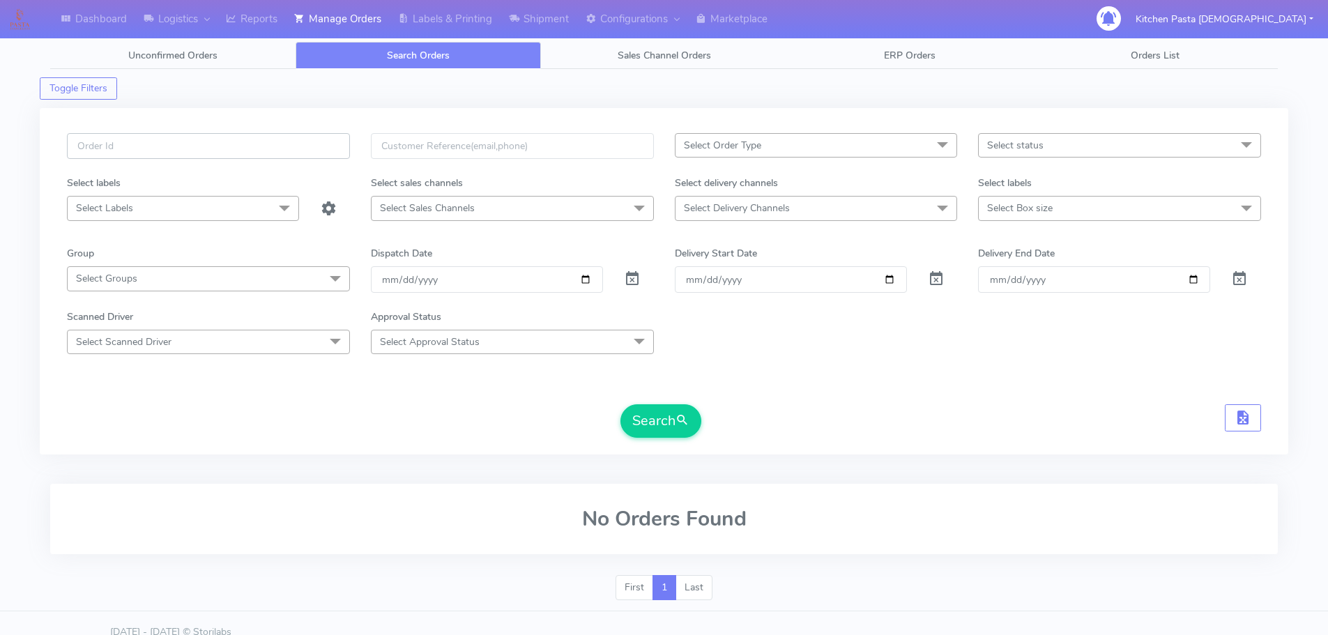
click at [326, 138] on input "text" at bounding box center [208, 146] width 283 height 26
type input "1626596"
click at [620, 404] on button "Search" at bounding box center [660, 420] width 81 height 33
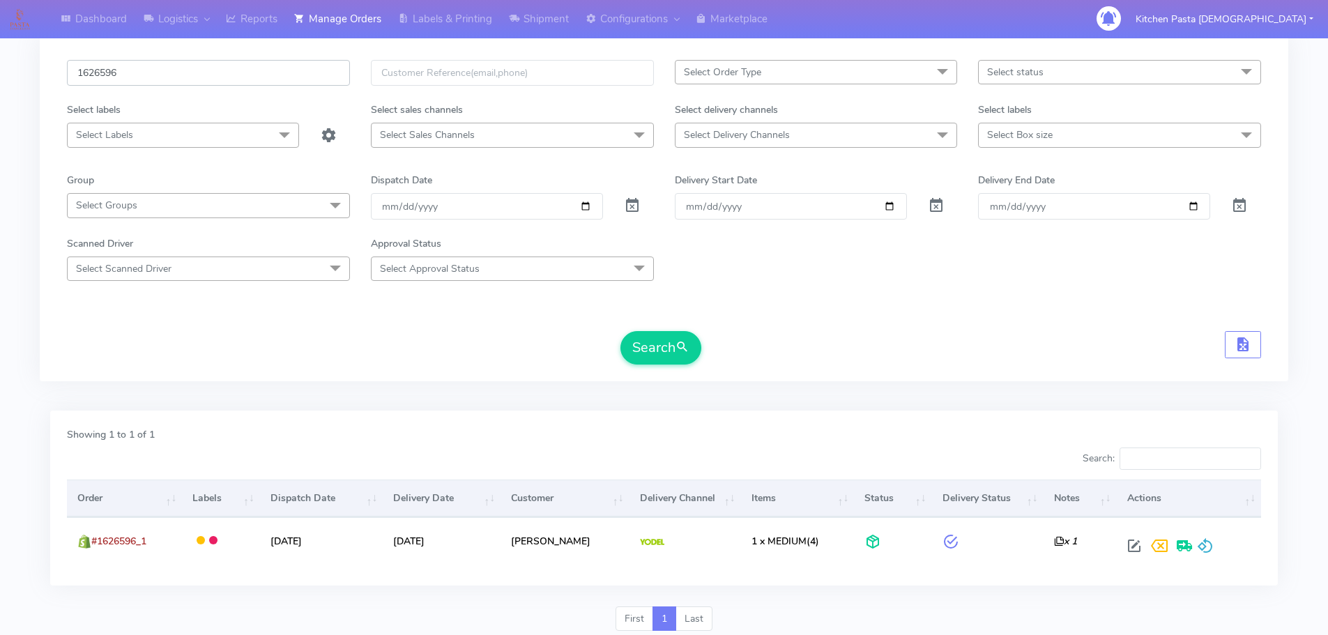
scroll to position [122, 0]
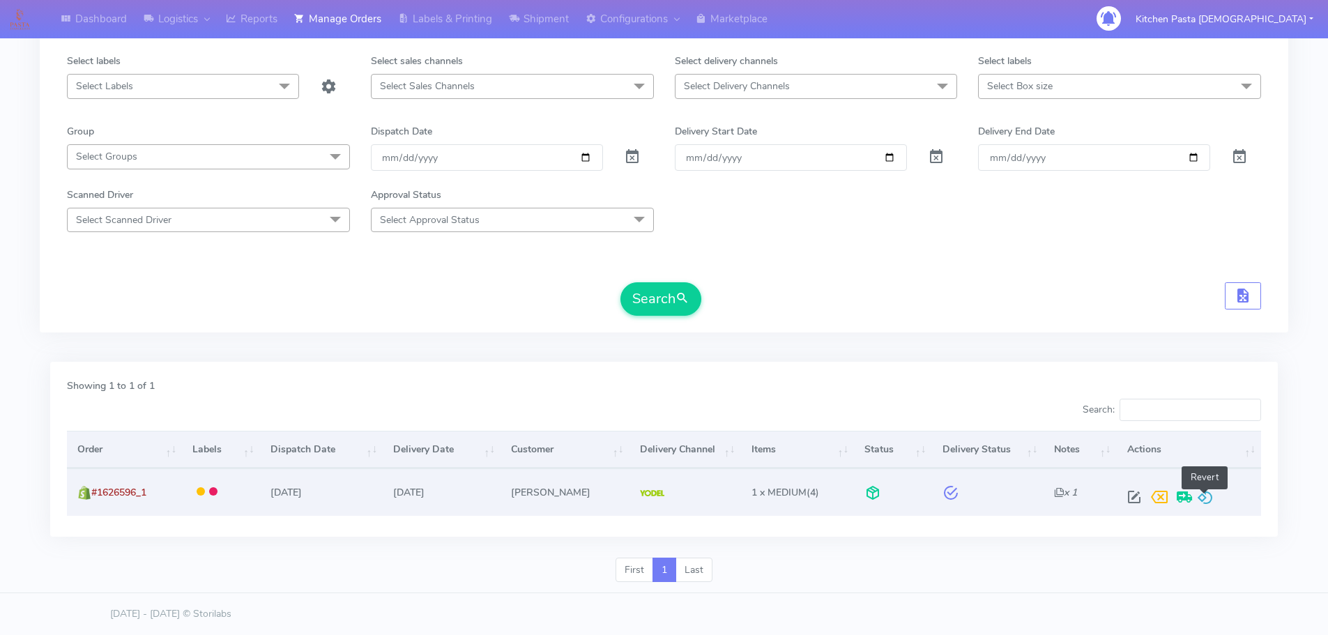
click at [1210, 501] on span at bounding box center [1205, 500] width 17 height 13
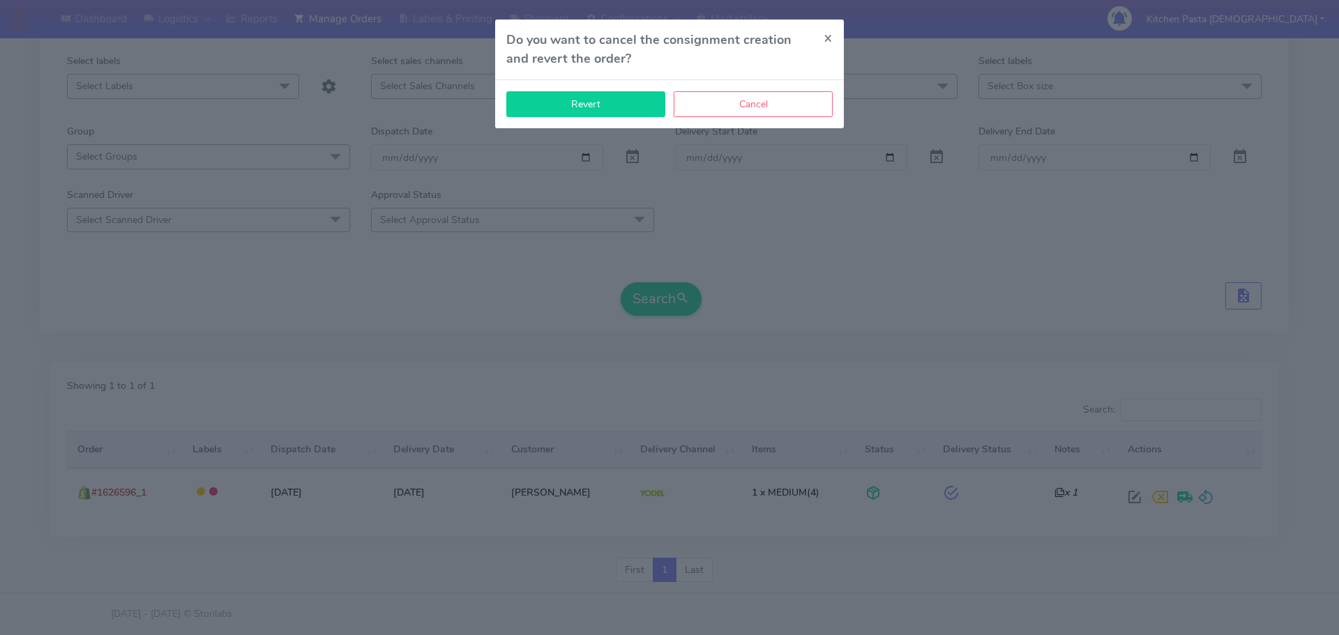
click at [606, 101] on button "Revert" at bounding box center [585, 104] width 159 height 26
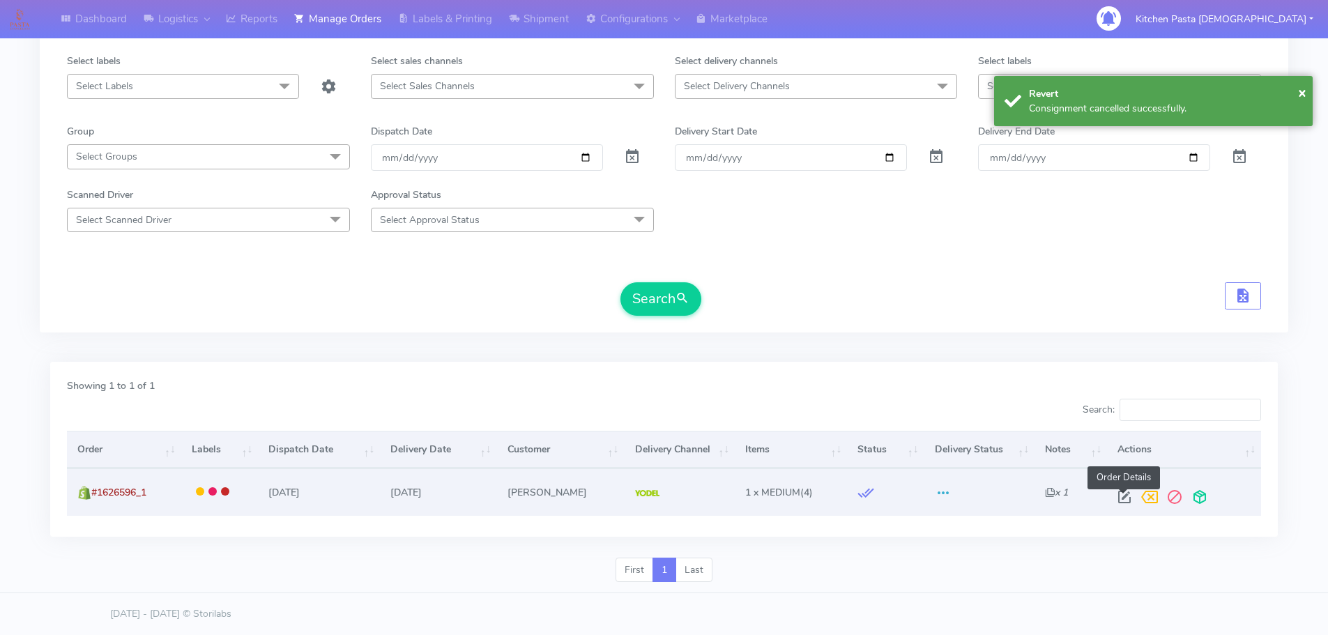
click at [1125, 494] on span at bounding box center [1124, 500] width 25 height 13
select select "5"
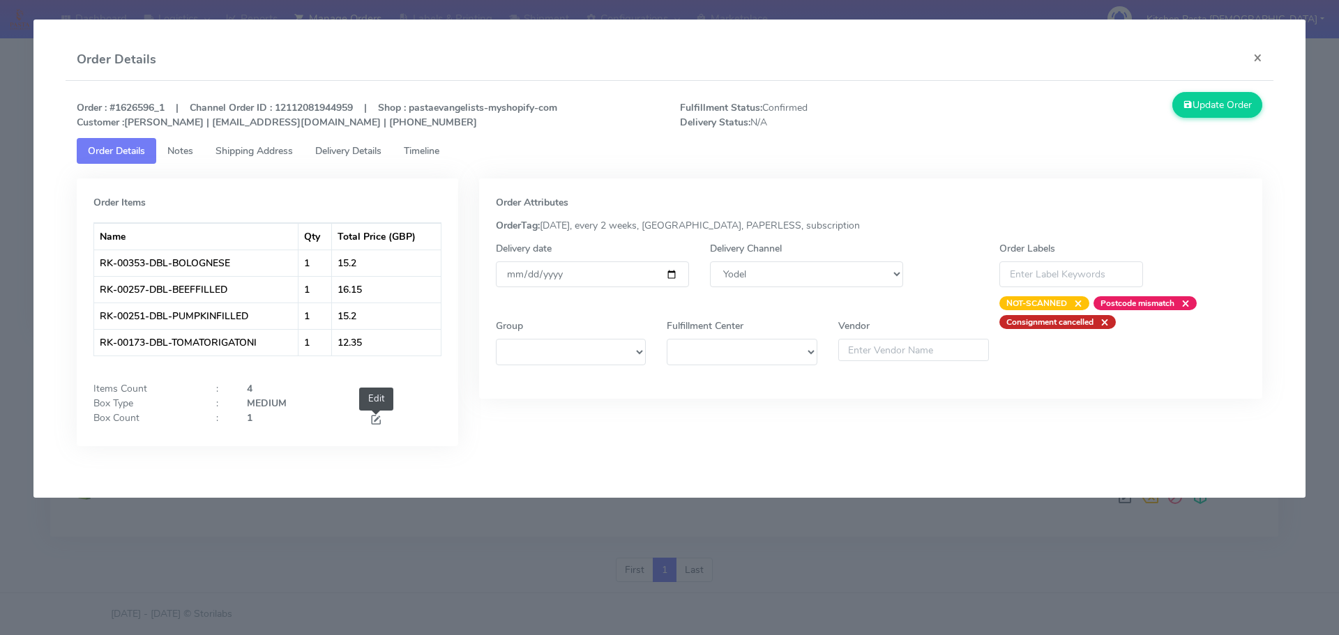
click at [376, 419] on span at bounding box center [376, 421] width 13 height 13
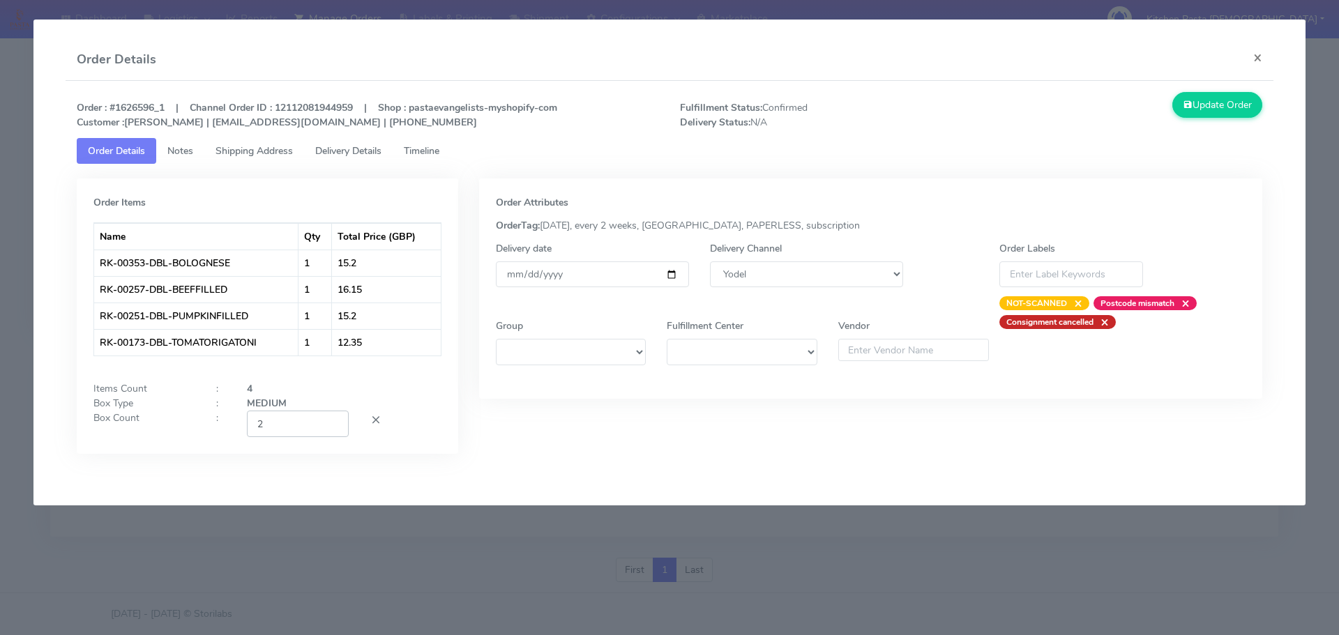
type input "2"
click at [335, 420] on input "2" at bounding box center [298, 424] width 102 height 26
click at [1238, 106] on button "Update Order" at bounding box center [1217, 105] width 91 height 26
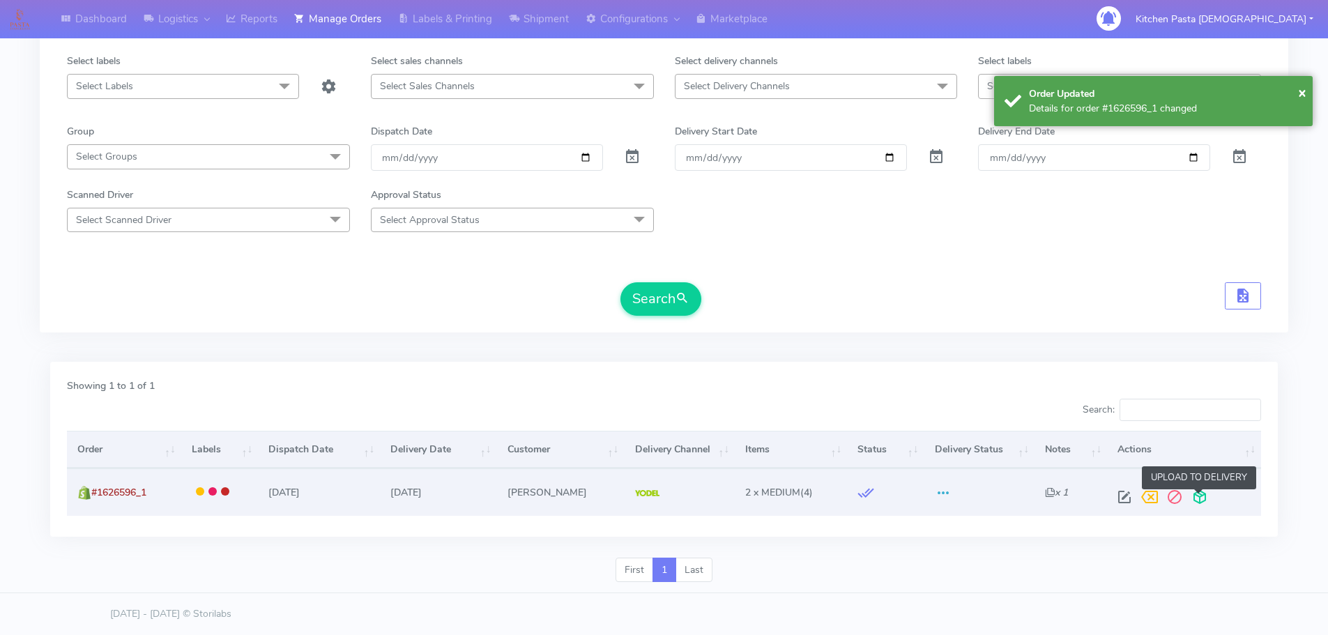
click at [1199, 498] on span at bounding box center [1199, 500] width 25 height 13
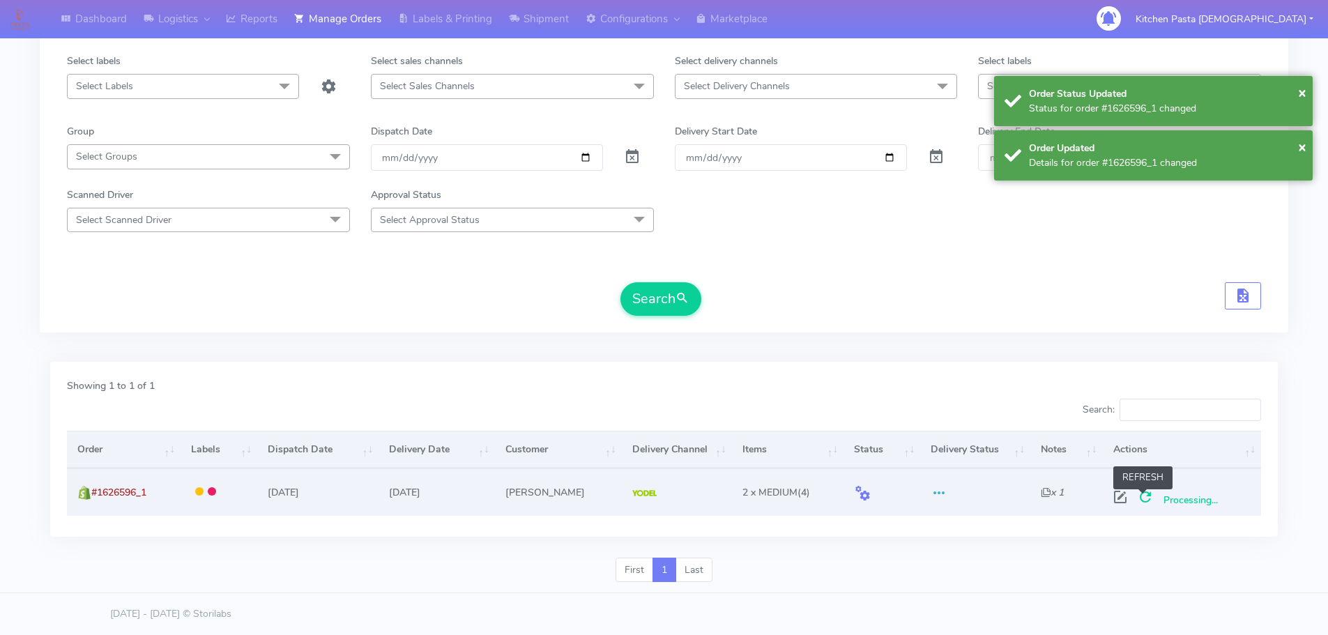
click at [1144, 498] on span at bounding box center [1145, 500] width 25 height 13
click at [1141, 499] on span at bounding box center [1145, 500] width 25 height 13
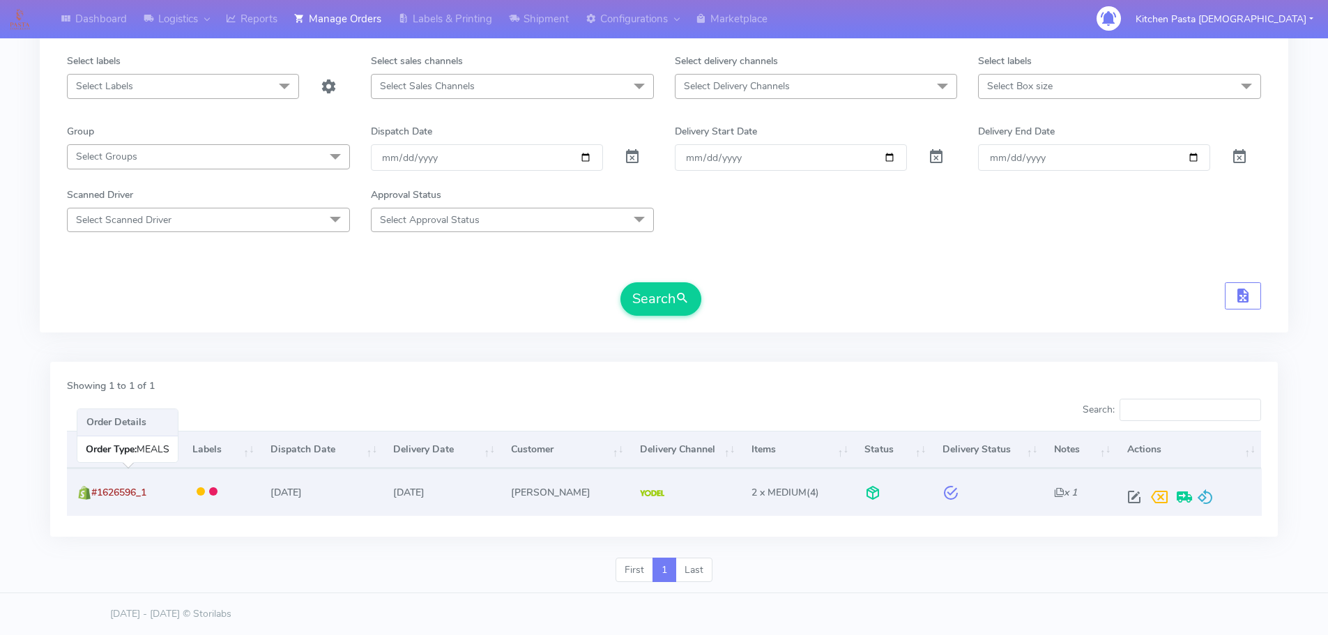
drag, startPoint x: 171, startPoint y: 490, endPoint x: 97, endPoint y: 480, distance: 74.6
click at [97, 480] on td "#1626596_1" at bounding box center [124, 492] width 115 height 47
copy span "#1626596_1"
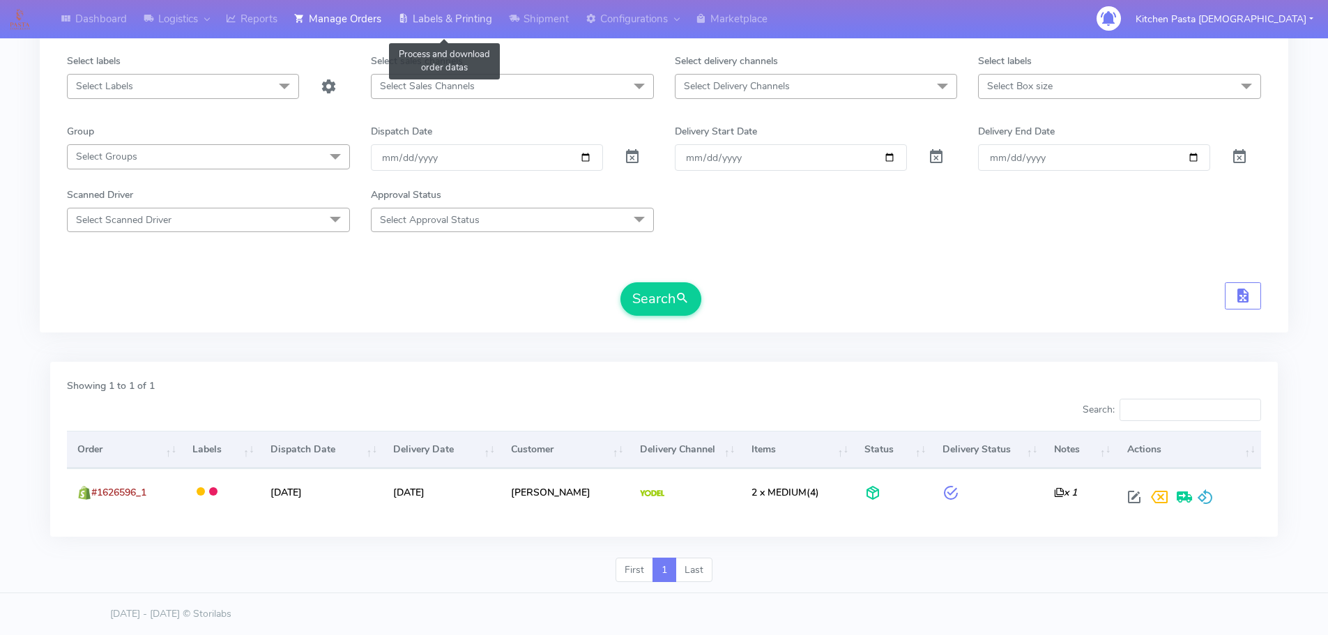
click at [452, 22] on link "Labels & Printing" at bounding box center [445, 19] width 111 height 38
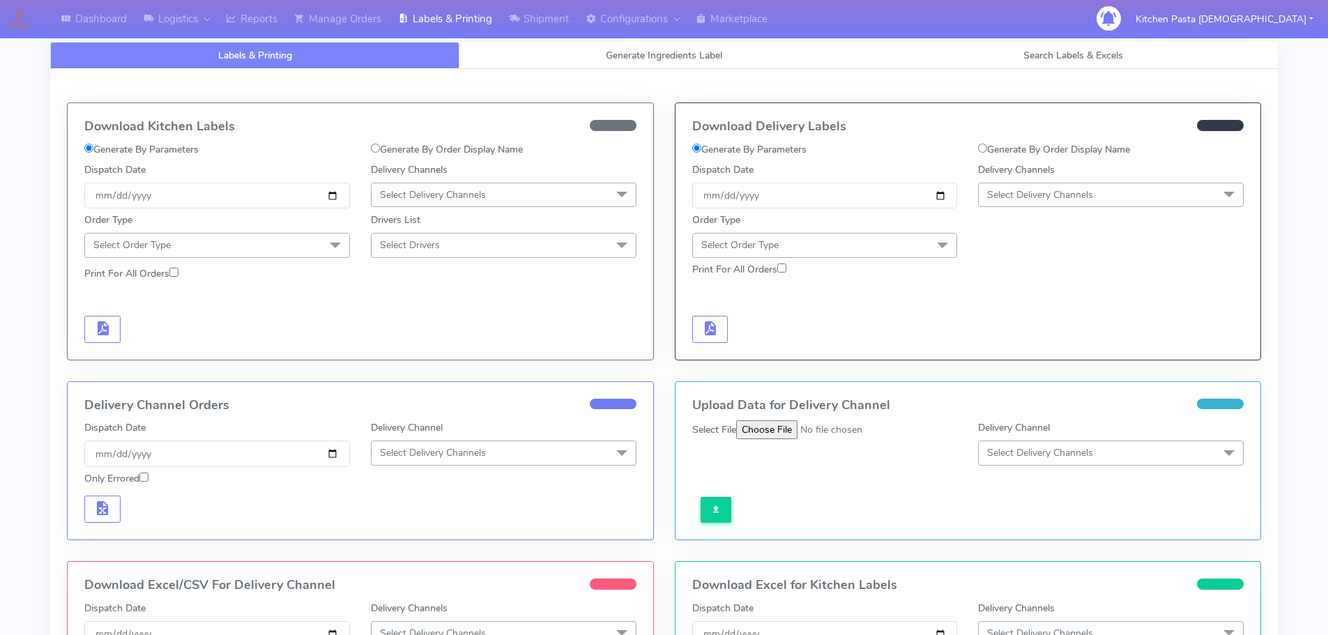
click at [1072, 149] on label "Generate By Order Display Name" at bounding box center [1054, 149] width 152 height 15
click at [987, 149] on input "Generate By Order Display Name" at bounding box center [982, 148] width 9 height 9
radio input "true"
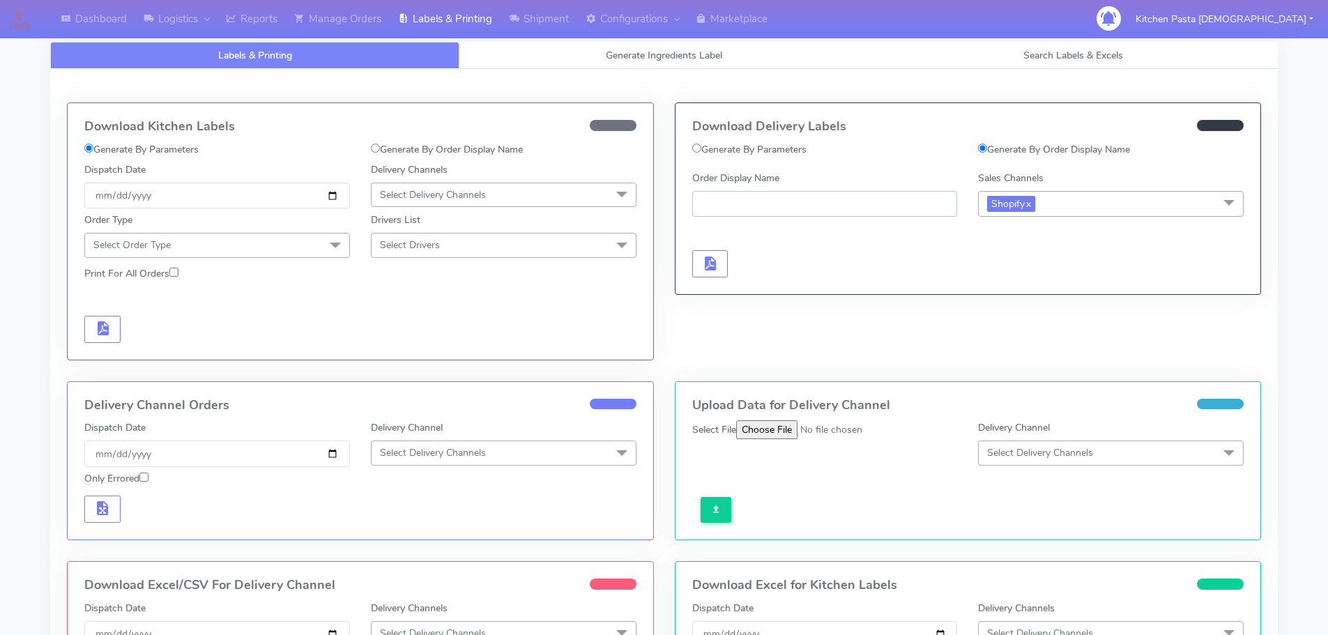
paste input "#1626596_1"
type input "#1626596_1"
click at [717, 266] on span "button" at bounding box center [709, 266] width 17 height 13
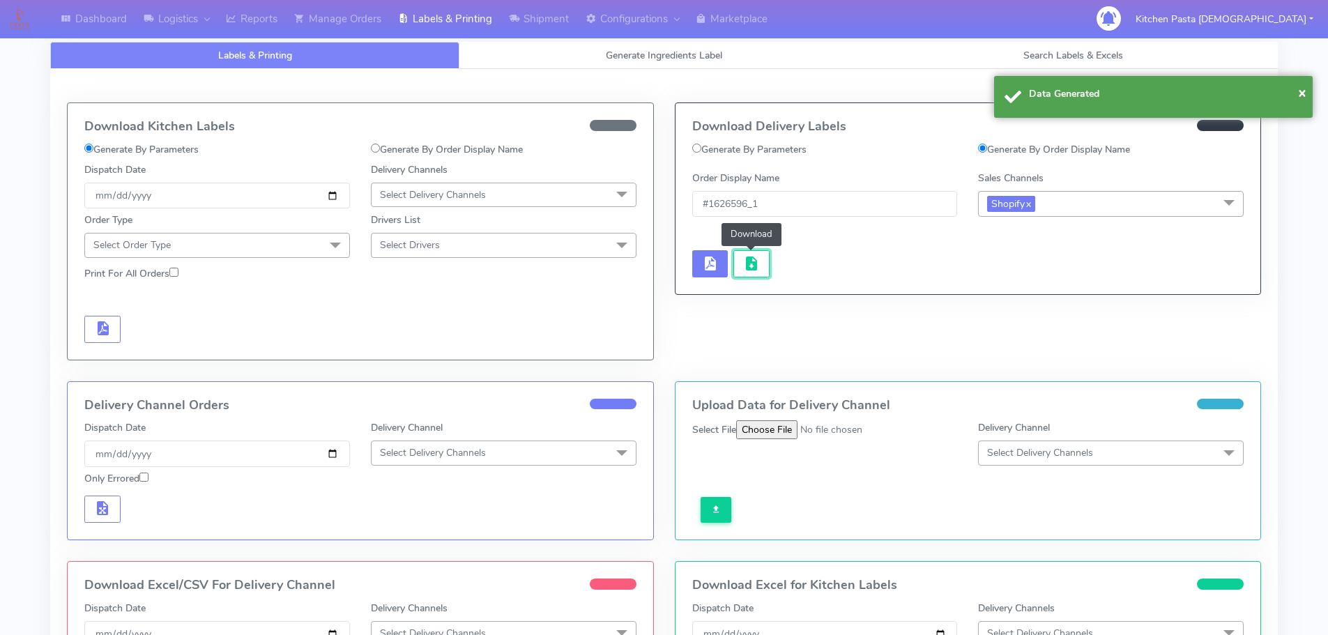
click at [768, 275] on button "button" at bounding box center [751, 263] width 36 height 27
